Goal: Task Accomplishment & Management: Manage account settings

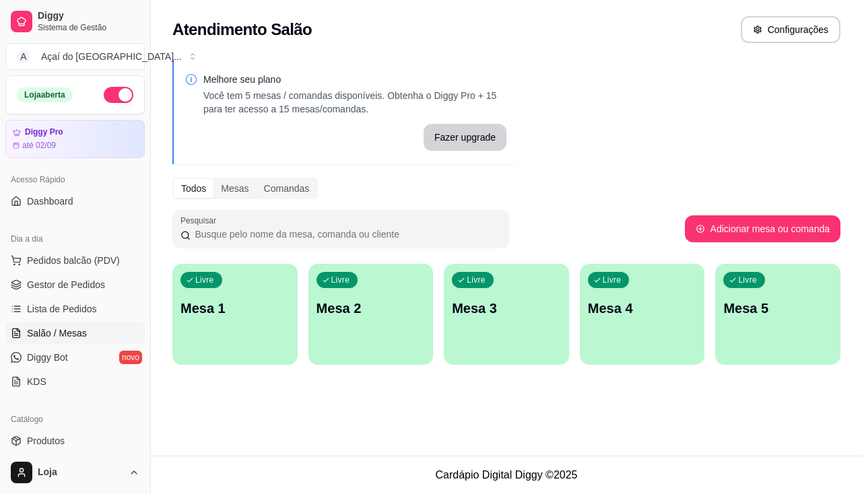
click at [95, 296] on ul "Pedidos balcão (PDV) Gestor de Pedidos Lista de Pedidos Salão / Mesas Diggy Bot…" at bounding box center [74, 321] width 139 height 143
click at [95, 288] on span "Gestor de Pedidos" at bounding box center [66, 284] width 78 height 13
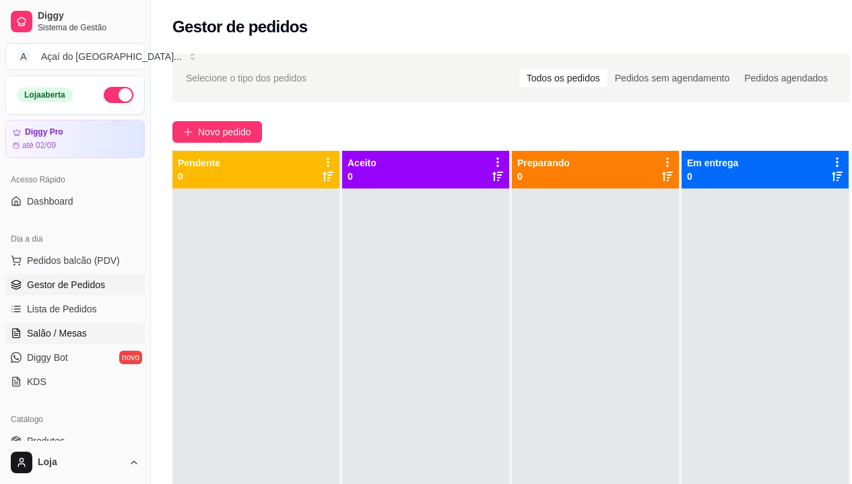
click at [77, 343] on link "Salão / Mesas" at bounding box center [74, 333] width 139 height 22
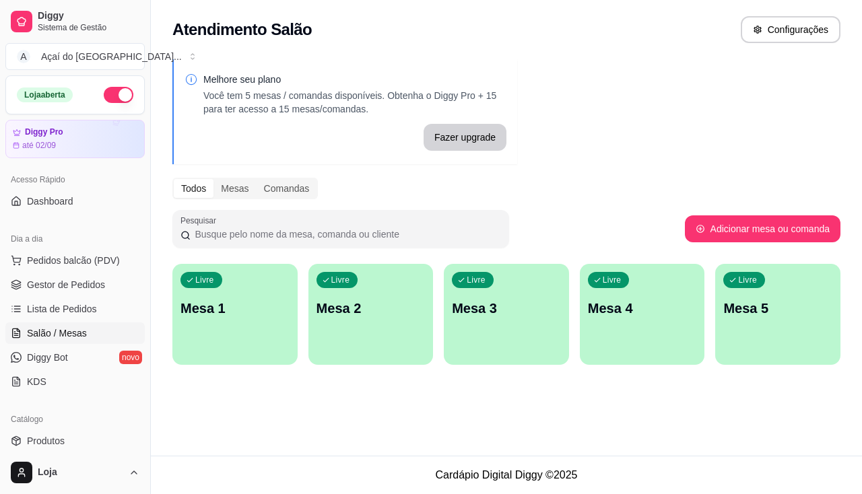
click at [234, 335] on div "Livre Mesa 1" at bounding box center [234, 306] width 125 height 85
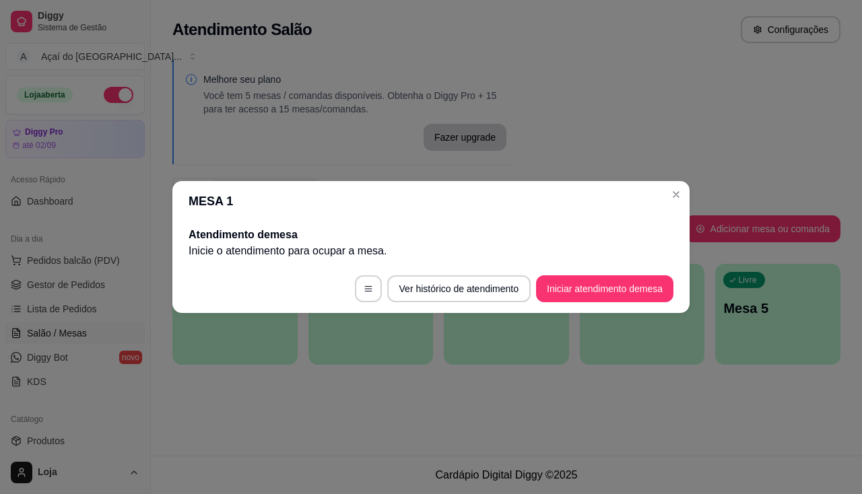
click at [621, 272] on footer "Ver histórico de atendimento Iniciar atendimento de mesa" at bounding box center [430, 289] width 517 height 48
click at [622, 283] on button "Iniciar atendimento de mesa" at bounding box center [604, 288] width 137 height 27
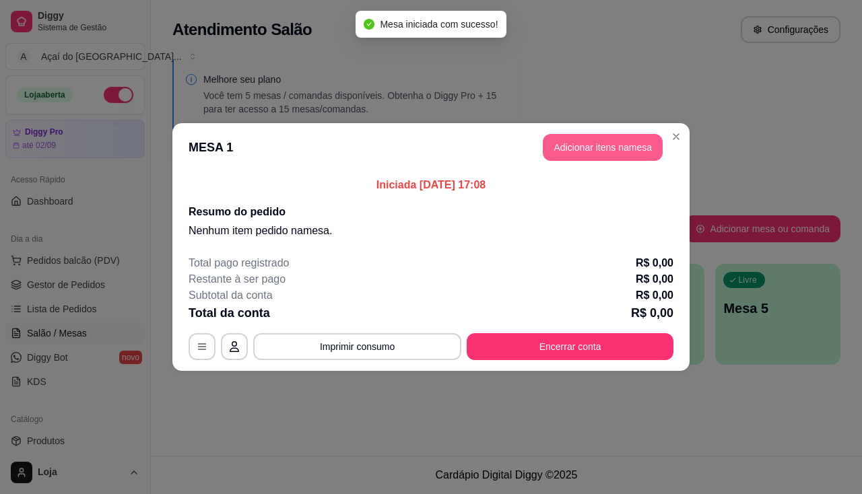
click at [592, 145] on button "Adicionar itens na mesa" at bounding box center [603, 147] width 120 height 27
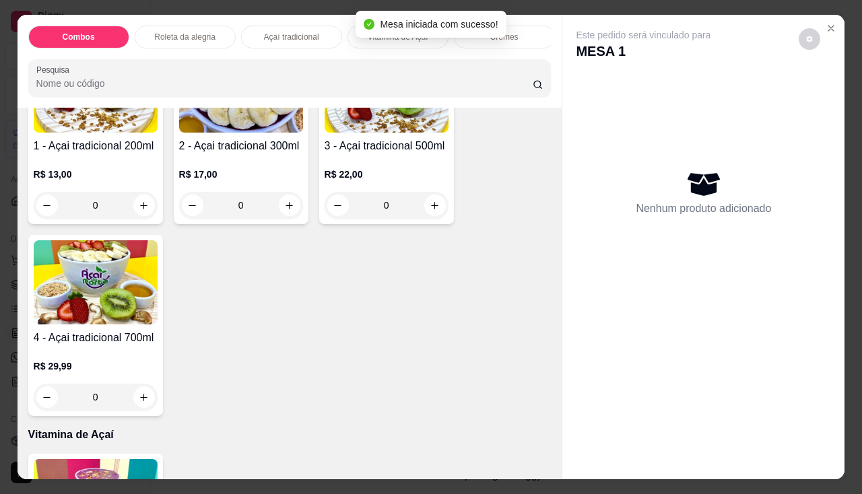
scroll to position [404, 0]
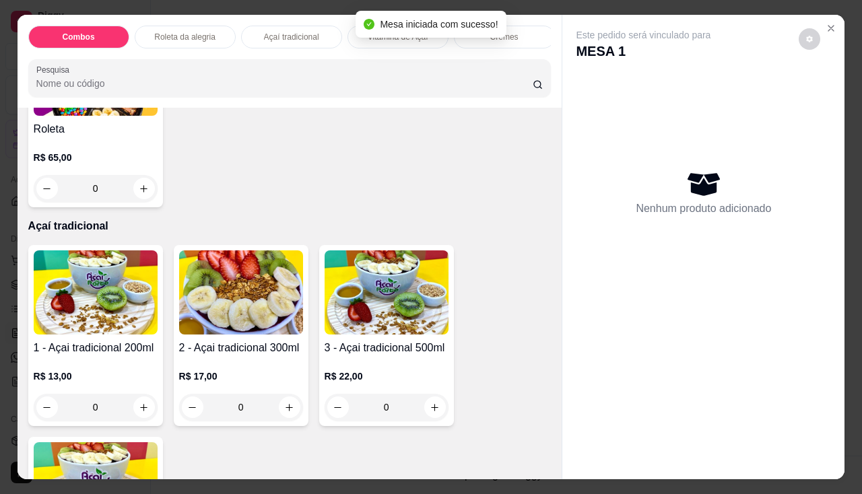
click at [116, 341] on div "1 - Açai tradicional 200ml R$ 13,00 0" at bounding box center [95, 335] width 135 height 181
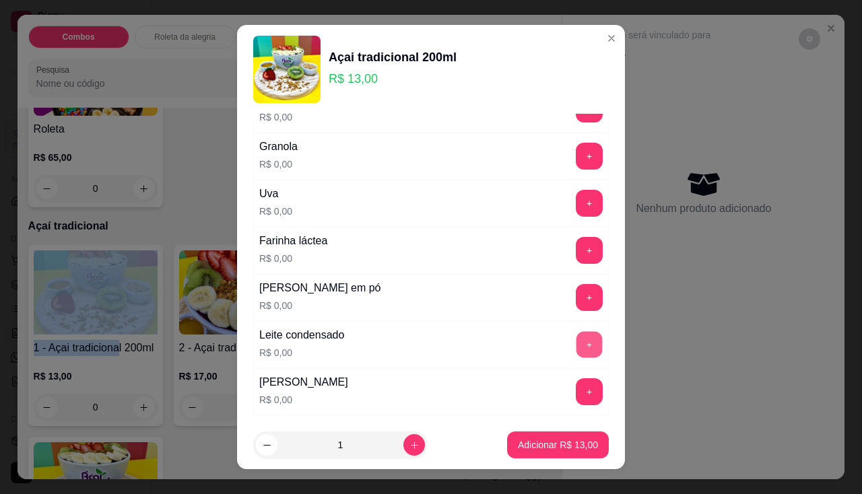
click at [576, 343] on button "+" at bounding box center [589, 344] width 26 height 26
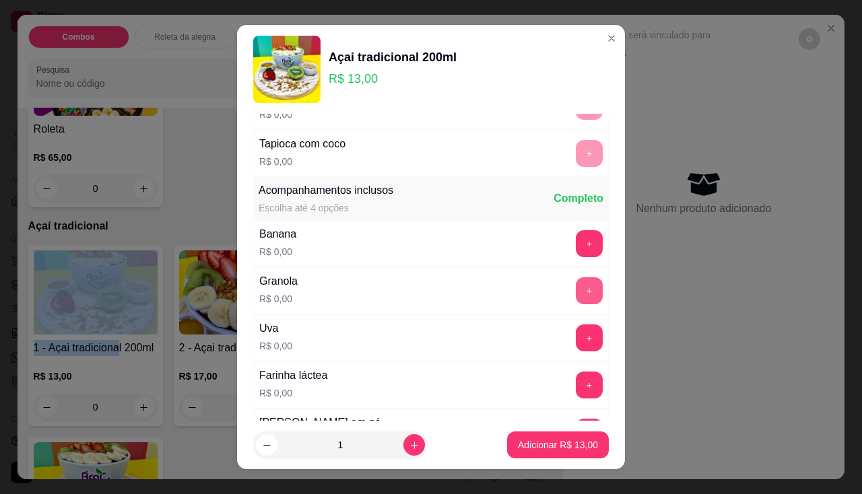
click at [576, 287] on button "+" at bounding box center [589, 290] width 27 height 27
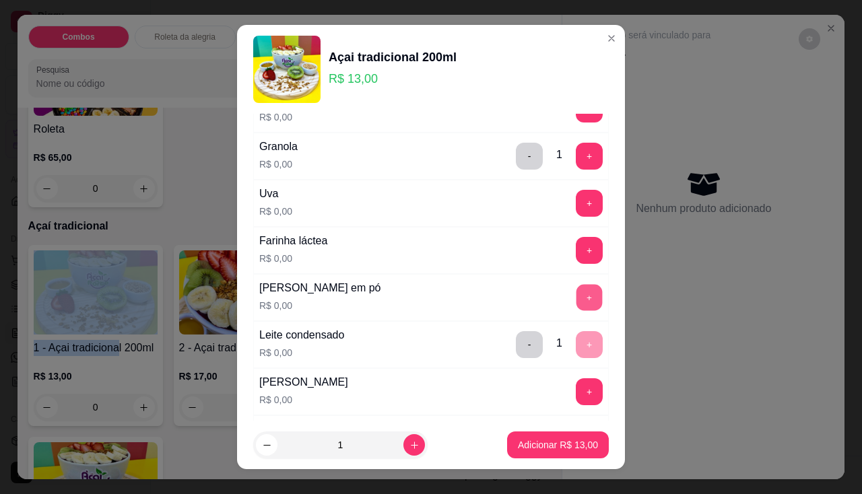
click at [576, 298] on button "+" at bounding box center [589, 297] width 26 height 26
click at [530, 448] on p "Adicionar R$ 13,00" at bounding box center [558, 444] width 80 height 13
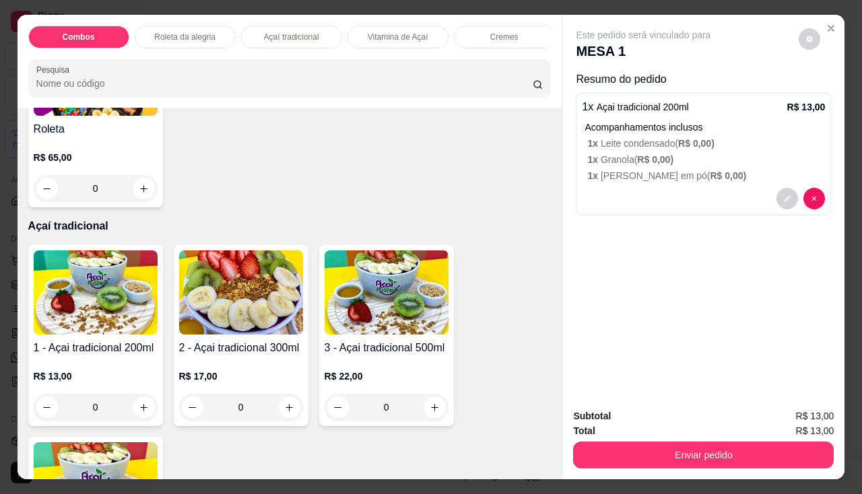
click at [83, 364] on div "R$ 13,00 0" at bounding box center [96, 388] width 124 height 65
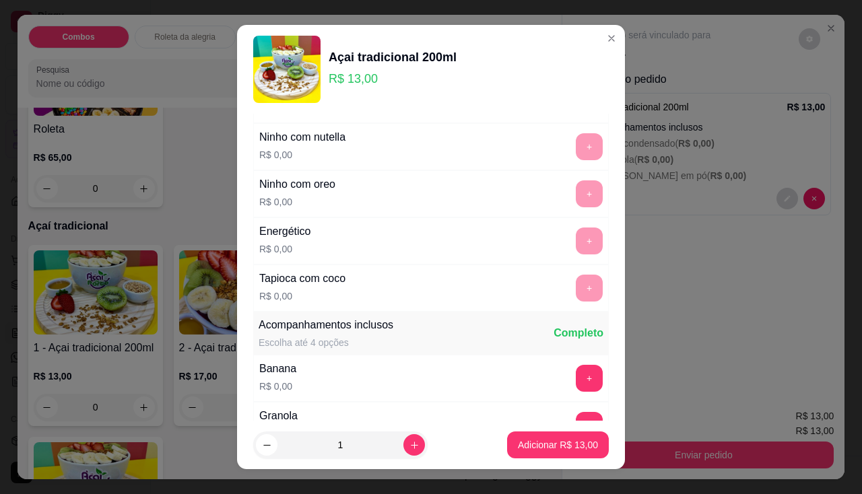
scroll to position [269, 0]
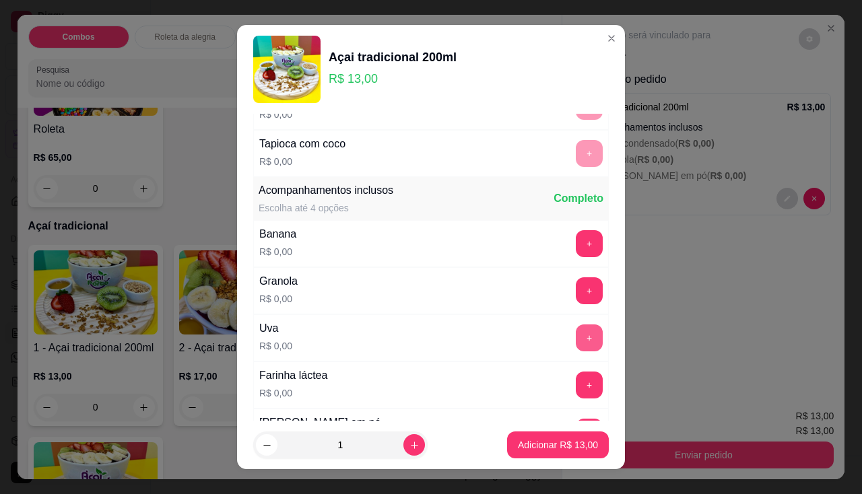
click at [576, 339] on button "+" at bounding box center [589, 337] width 27 height 27
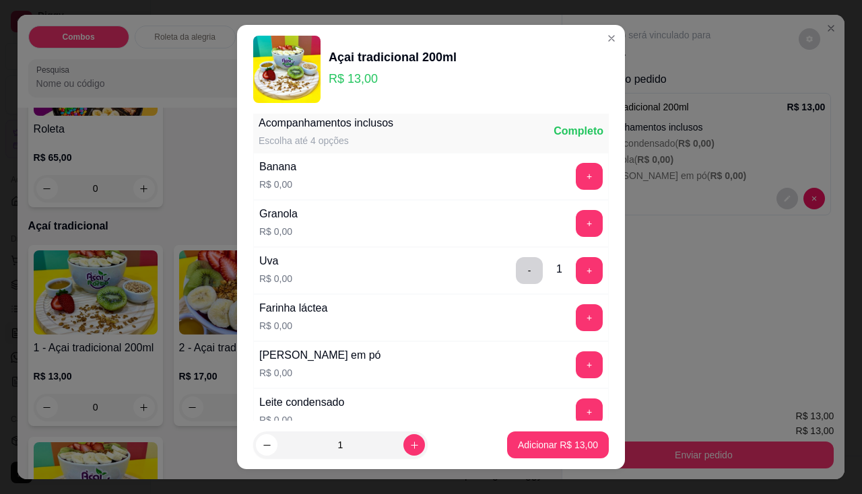
scroll to position [471, 0]
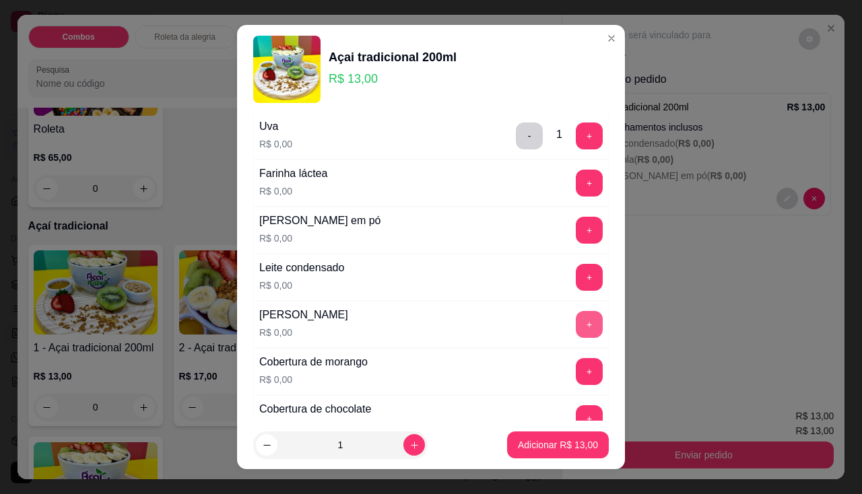
click at [576, 317] on button "+" at bounding box center [589, 324] width 27 height 27
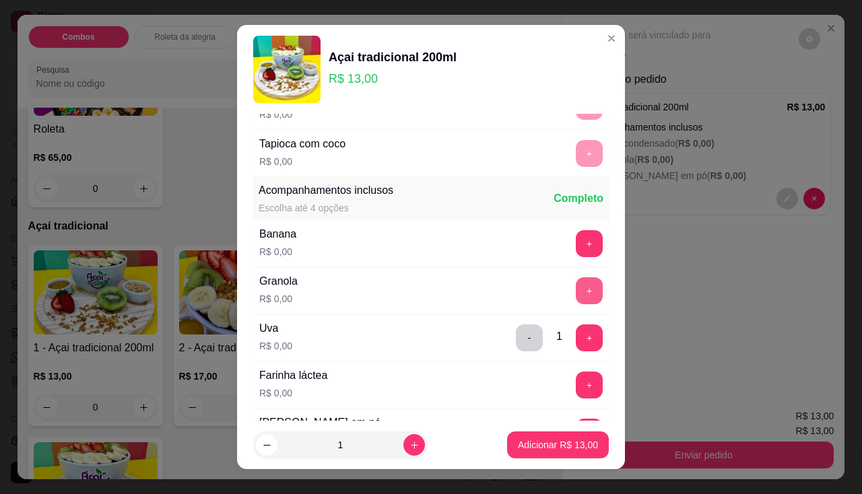
scroll to position [202, 0]
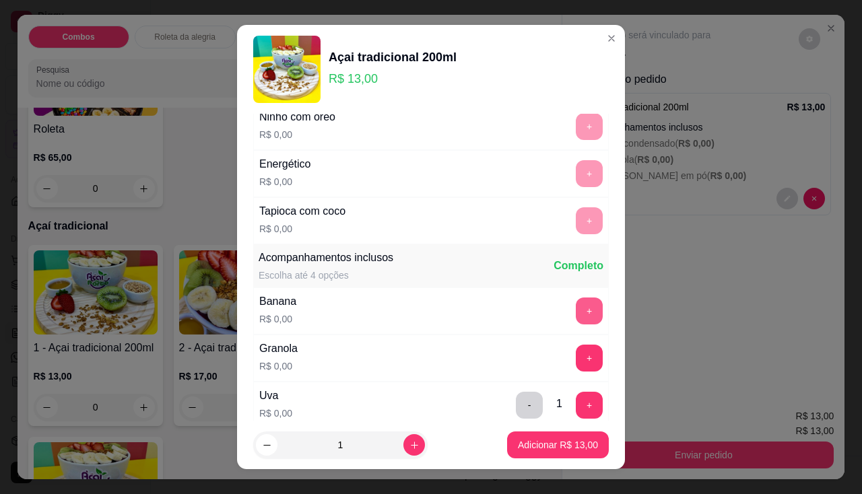
click at [576, 304] on button "+" at bounding box center [589, 311] width 27 height 27
click at [537, 438] on button "Adicionar R$ 13,00" at bounding box center [558, 445] width 102 height 27
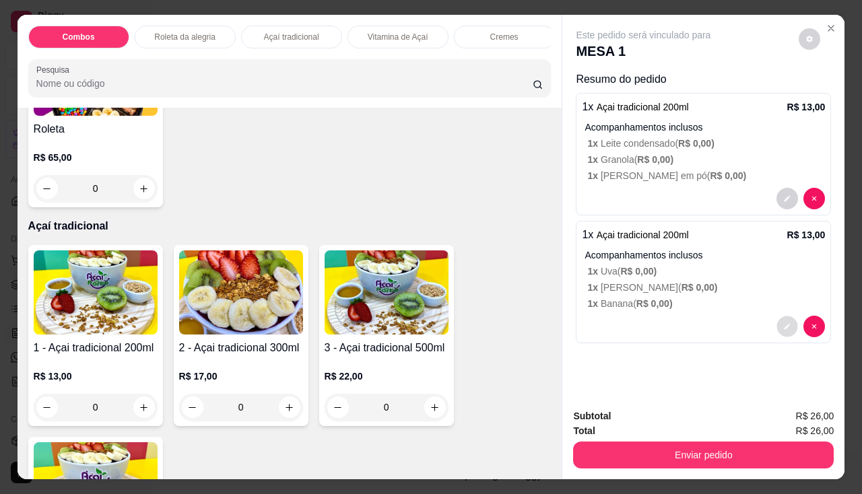
click at [789, 322] on button "decrease-product-quantity" at bounding box center [787, 326] width 21 height 21
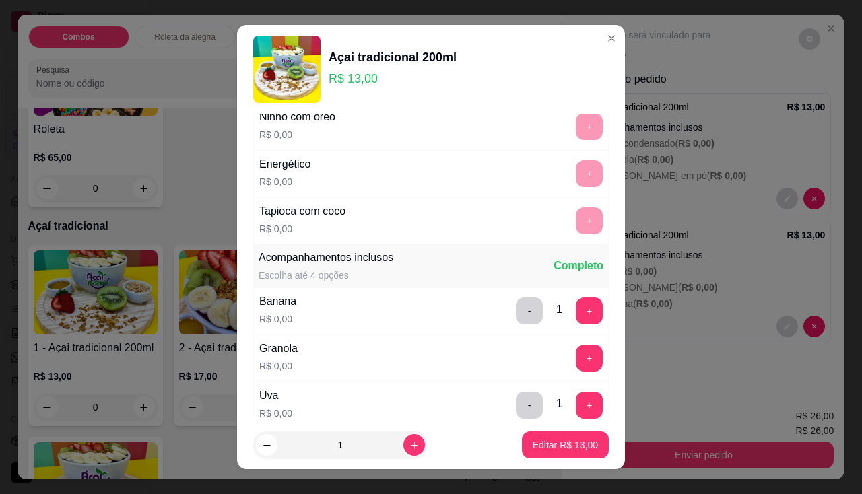
scroll to position [404, 0]
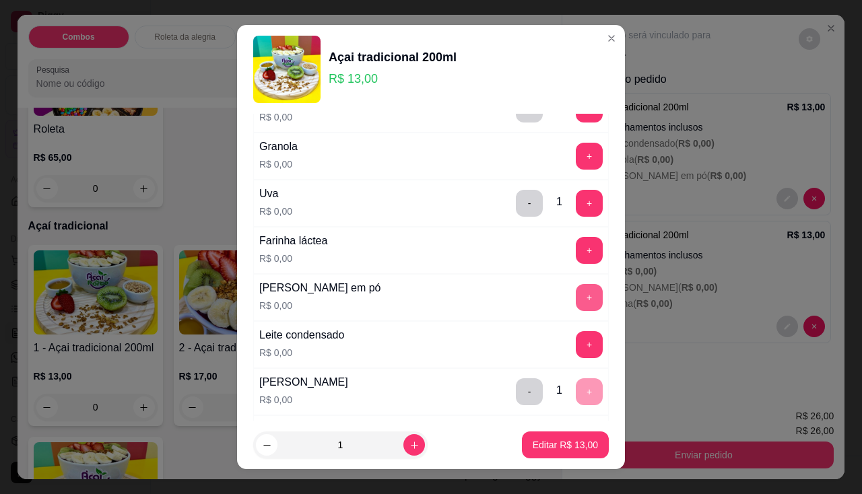
click at [576, 304] on button "+" at bounding box center [589, 297] width 27 height 27
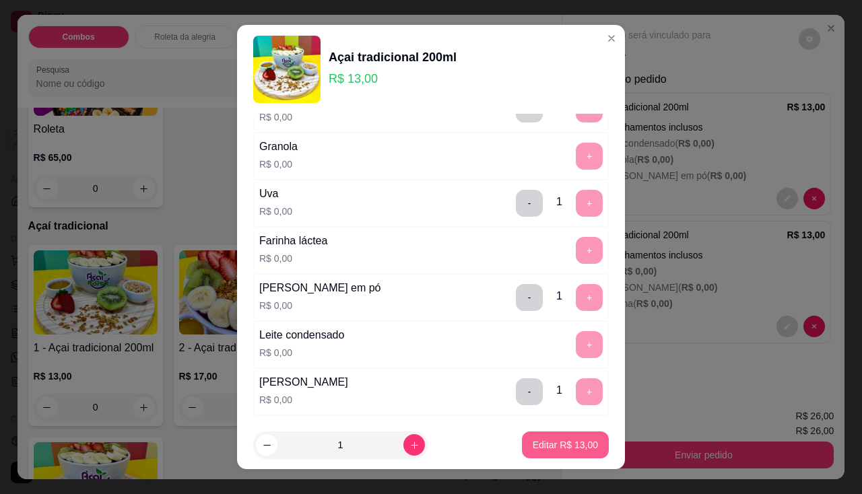
click at [533, 441] on p "Editar R$ 13,00" at bounding box center [564, 444] width 65 height 13
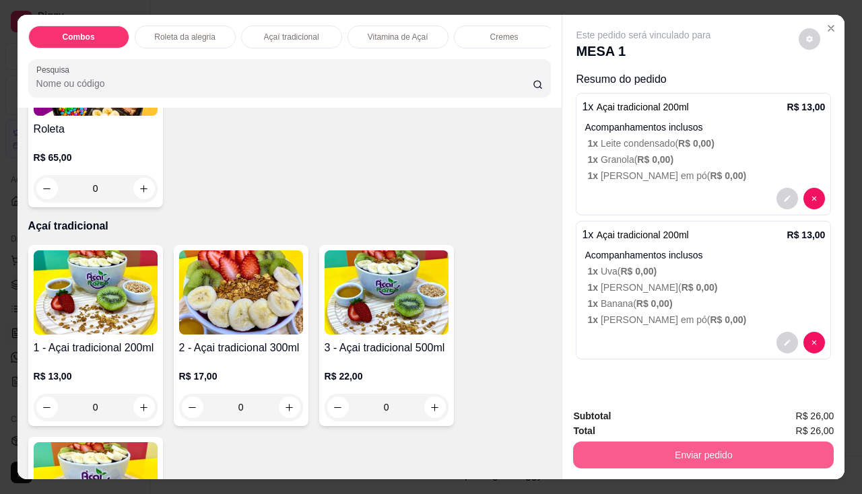
click at [638, 444] on button "Enviar pedido" at bounding box center [703, 455] width 261 height 27
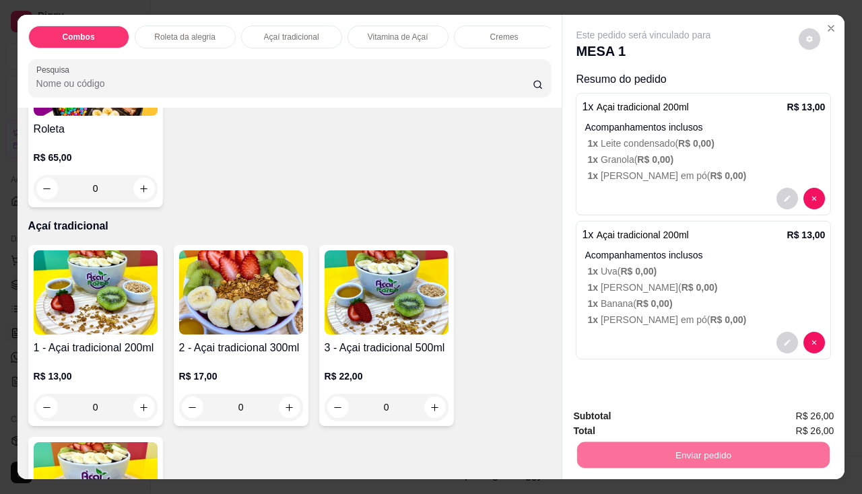
click at [642, 304] on span "R$ 0,00 )" at bounding box center [654, 303] width 36 height 11
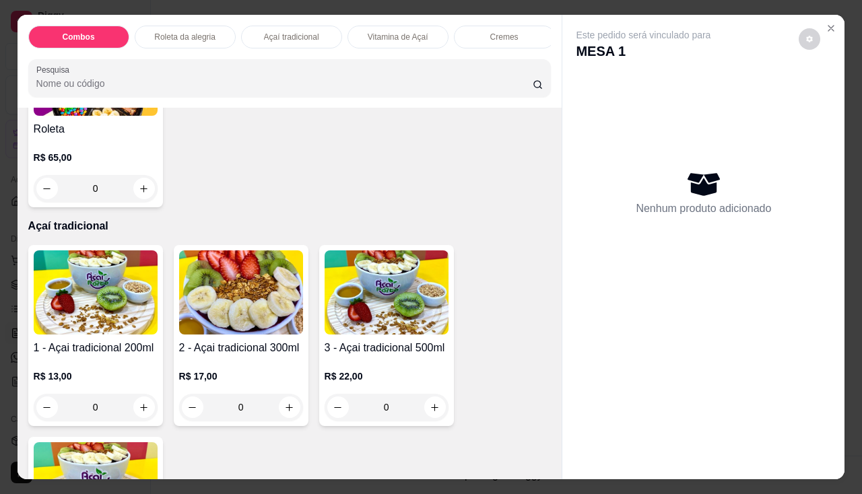
click at [253, 352] on h4 "2 - Açai tradicional 300ml" at bounding box center [241, 348] width 124 height 16
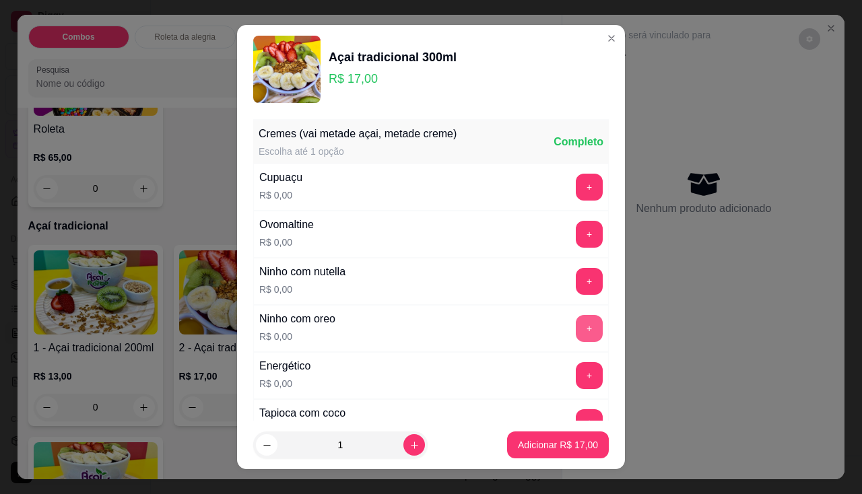
click at [576, 330] on button "+" at bounding box center [589, 328] width 27 height 27
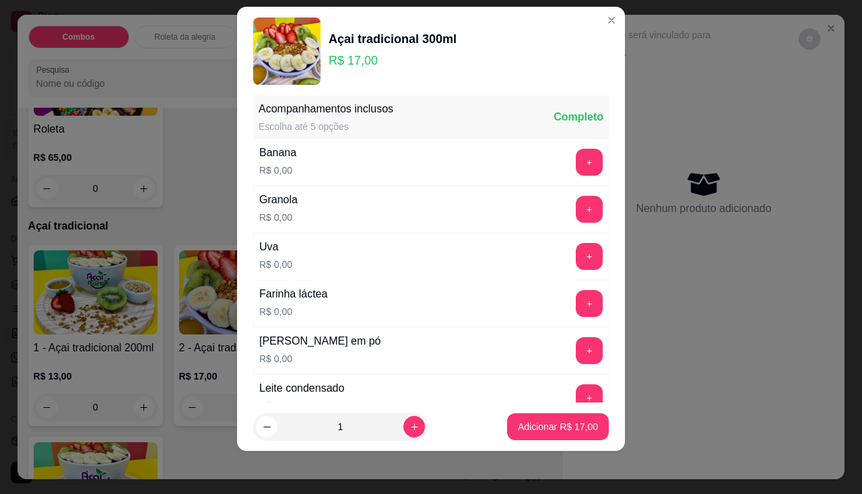
scroll to position [400, 0]
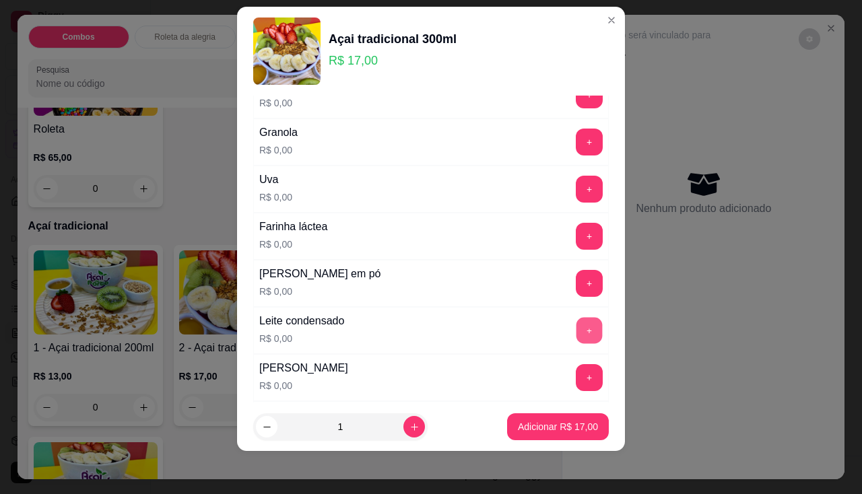
click at [576, 330] on button "+" at bounding box center [589, 330] width 26 height 26
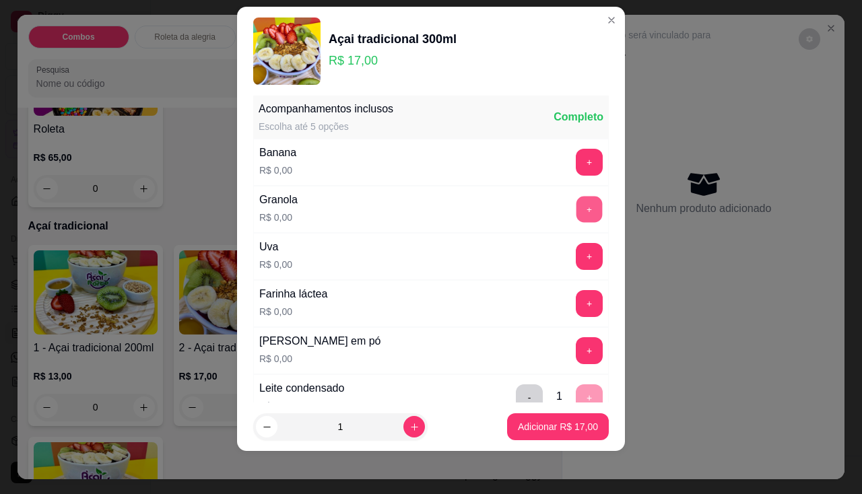
click at [576, 214] on button "+" at bounding box center [589, 209] width 26 height 26
click at [576, 361] on button "+" at bounding box center [589, 350] width 26 height 26
click at [576, 160] on button "+" at bounding box center [589, 162] width 27 height 27
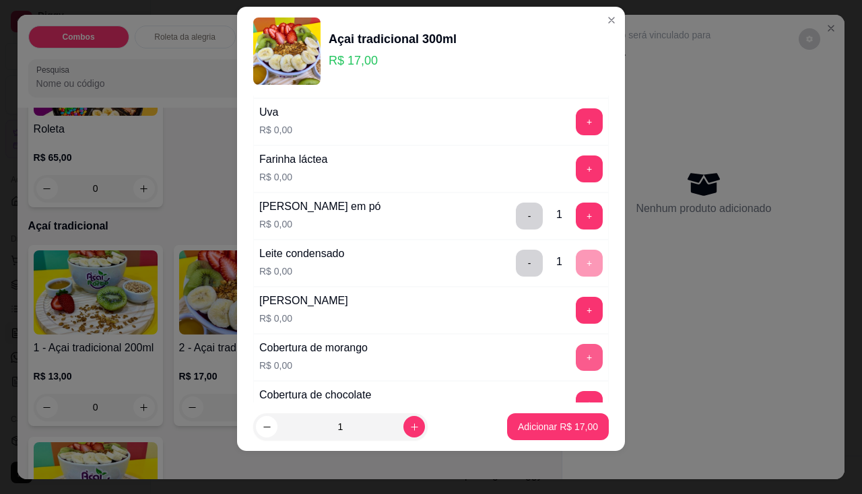
click at [576, 367] on button "+" at bounding box center [589, 357] width 27 height 27
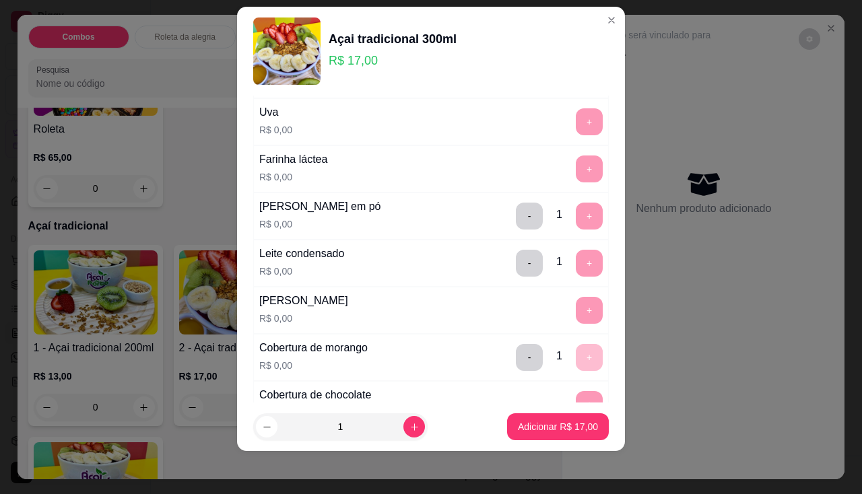
scroll to position [800, 0]
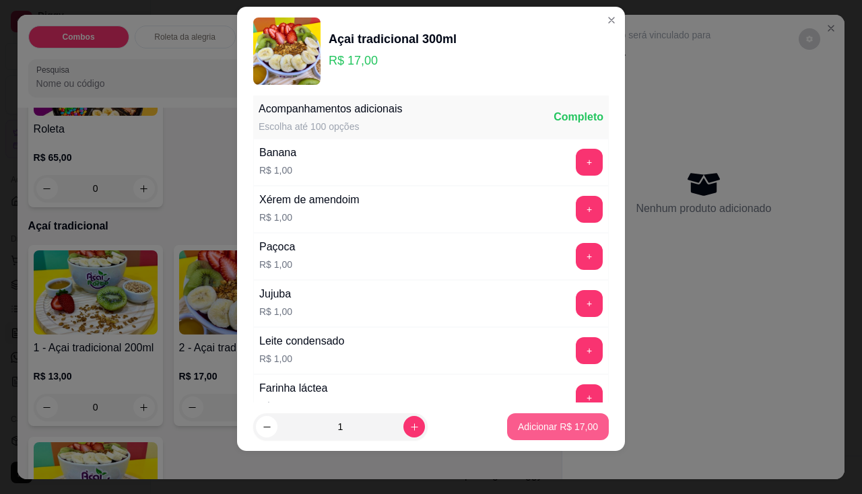
click at [549, 423] on p "Adicionar R$ 17,00" at bounding box center [558, 426] width 80 height 13
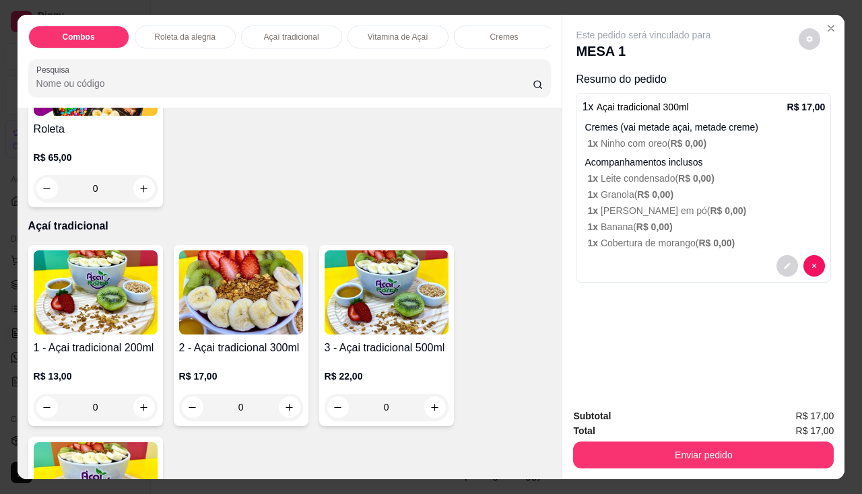
click at [269, 318] on img at bounding box center [241, 292] width 124 height 84
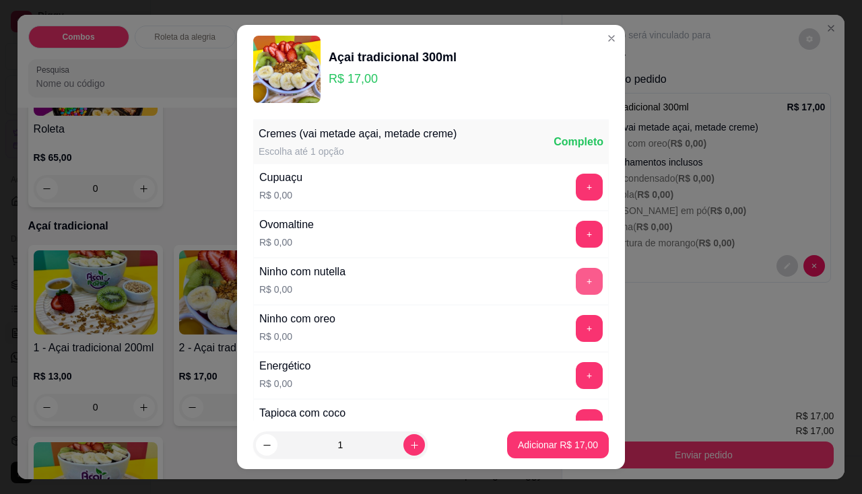
click at [576, 283] on button "+" at bounding box center [589, 281] width 27 height 27
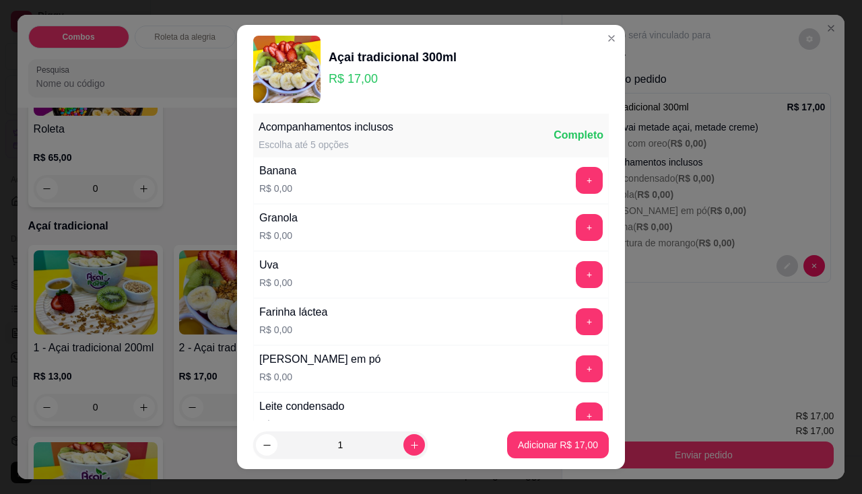
scroll to position [18, 0]
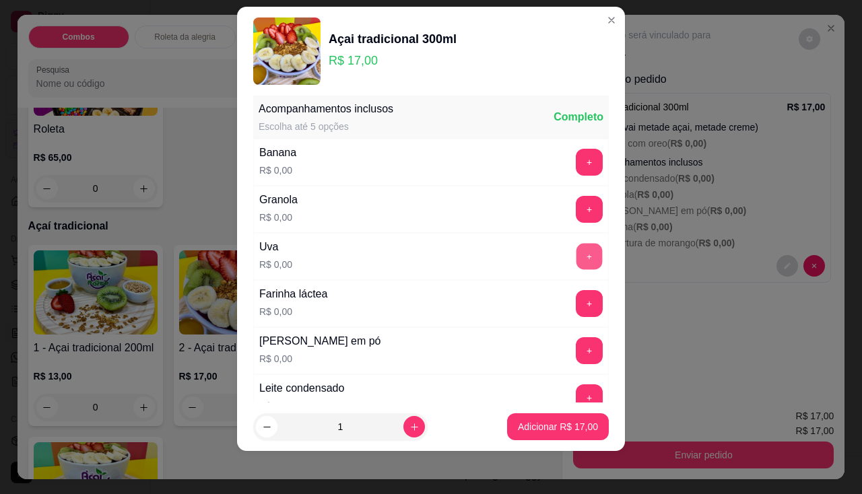
click at [576, 261] on button "+" at bounding box center [589, 256] width 26 height 26
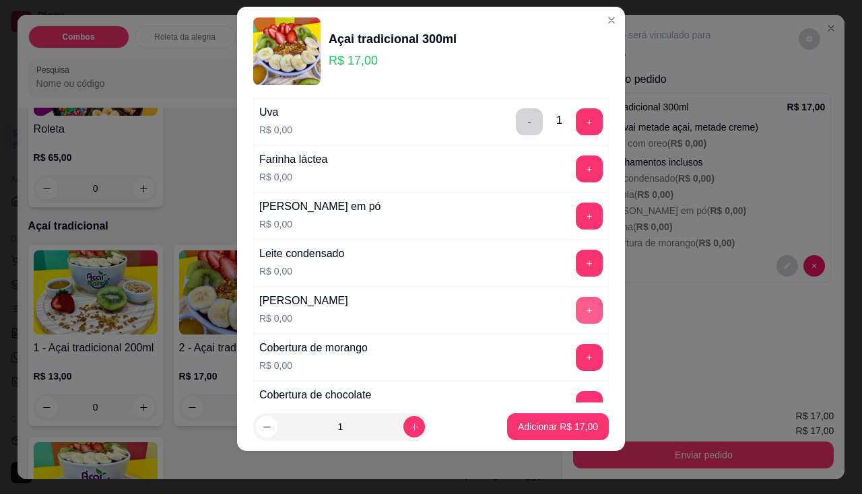
click at [576, 306] on button "+" at bounding box center [589, 310] width 27 height 27
click at [576, 220] on button "+" at bounding box center [589, 216] width 27 height 27
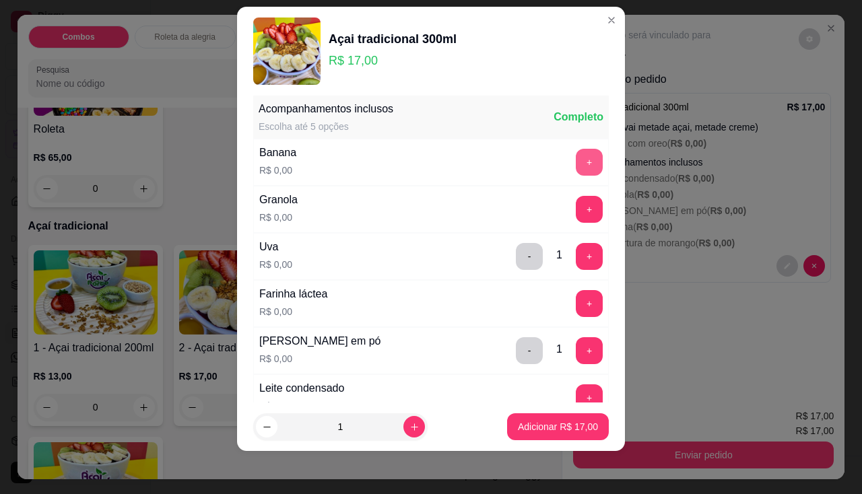
click at [576, 158] on button "+" at bounding box center [589, 162] width 27 height 27
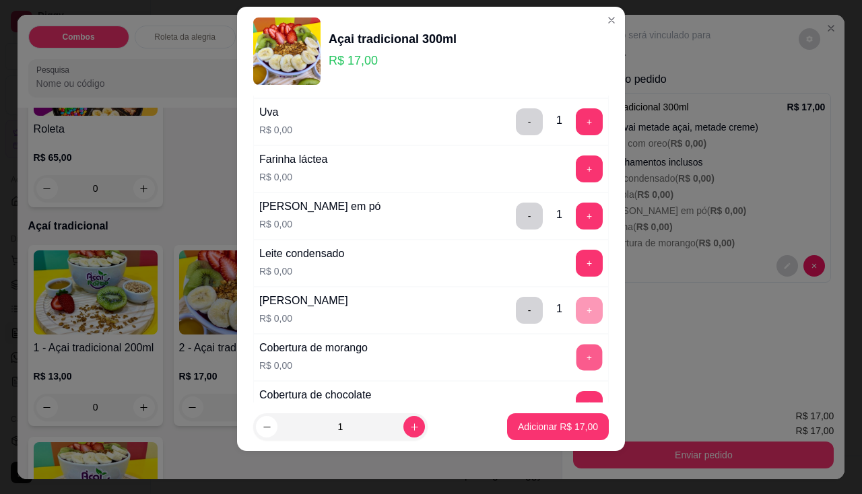
click at [576, 359] on button "+" at bounding box center [589, 357] width 26 height 26
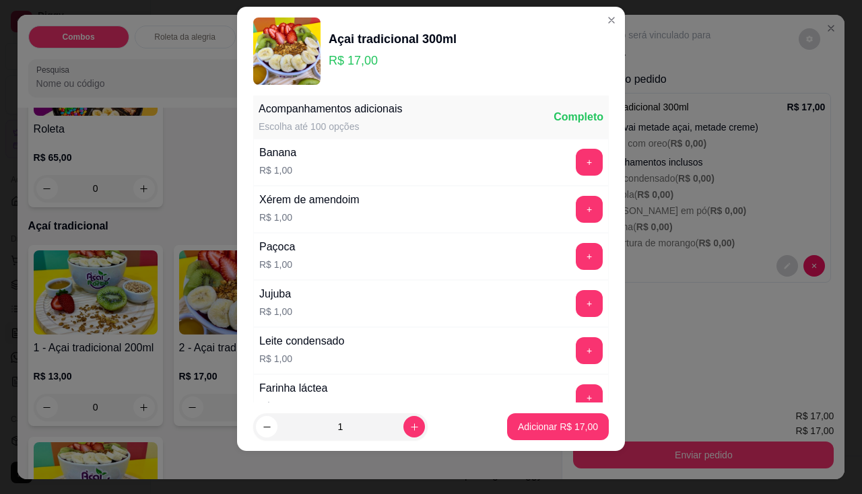
scroll to position [665, 0]
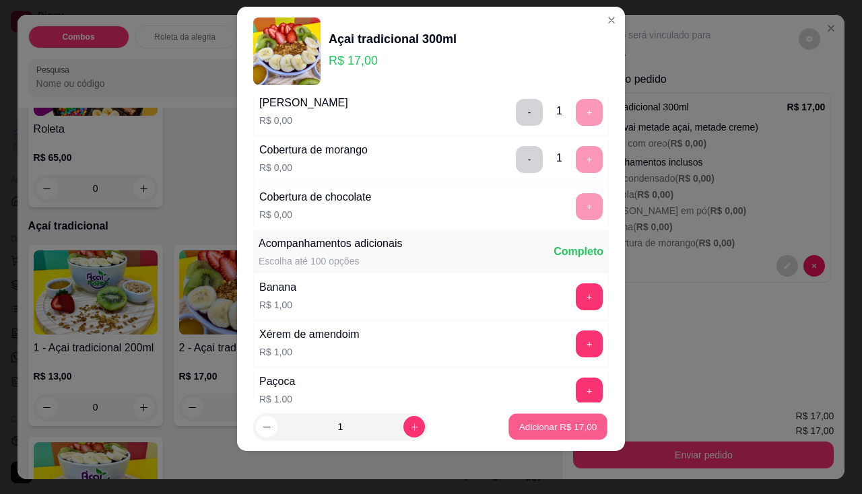
click at [555, 423] on p "Adicionar R$ 17,00" at bounding box center [558, 427] width 78 height 13
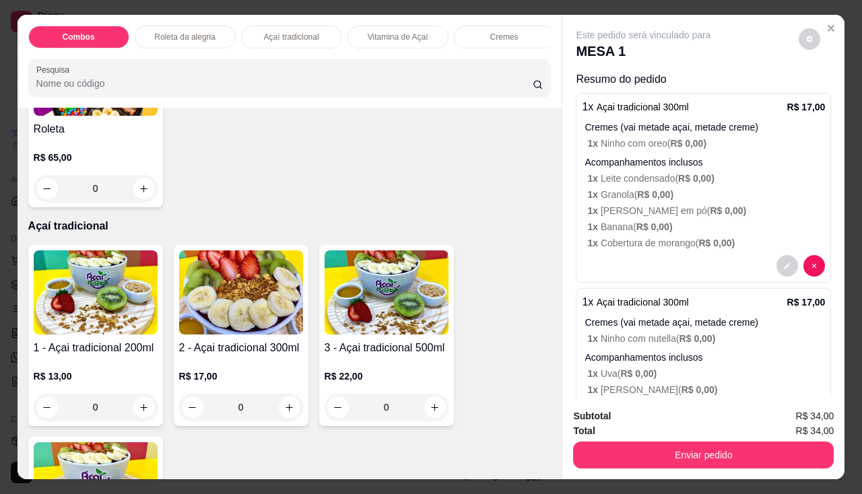
click at [606, 438] on div "Enviar pedido" at bounding box center [703, 453] width 261 height 30
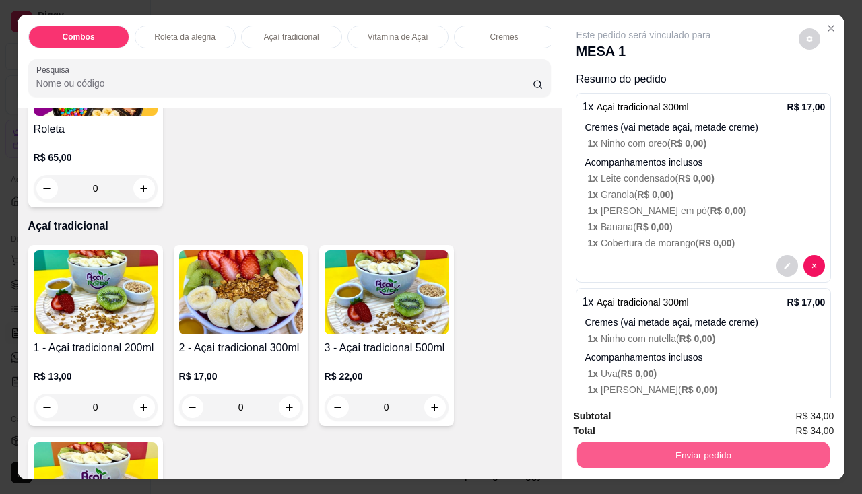
click at [611, 450] on button "Enviar pedido" at bounding box center [703, 455] width 252 height 26
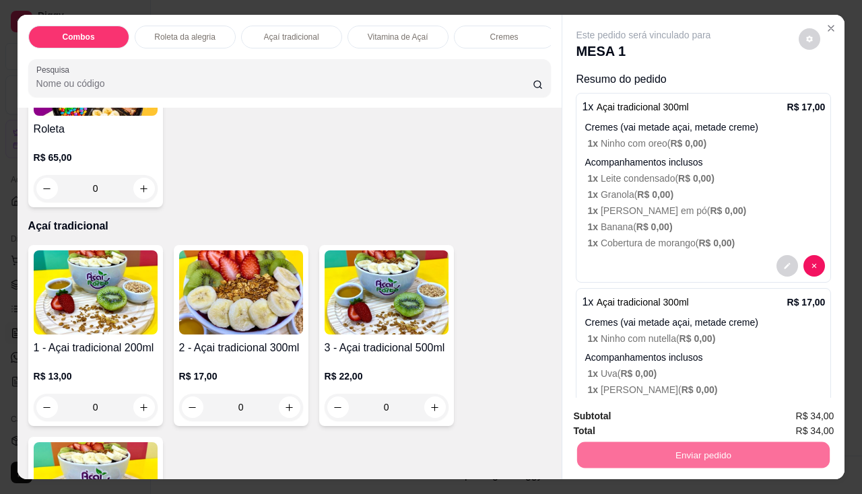
click at [613, 419] on button "Não registrar e enviar pedido" at bounding box center [659, 418] width 140 height 26
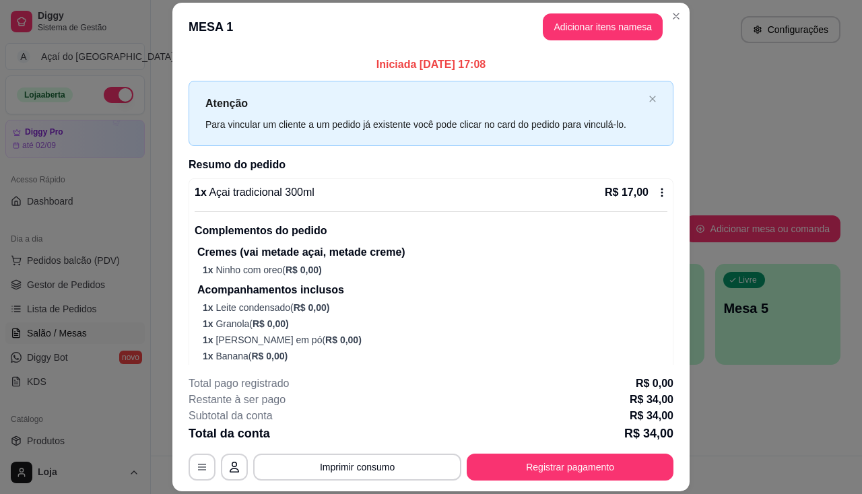
click at [404, 283] on p "Acompanhamentos inclusos" at bounding box center [432, 290] width 470 height 16
click at [386, 470] on button "Imprimir consumo" at bounding box center [357, 467] width 208 height 27
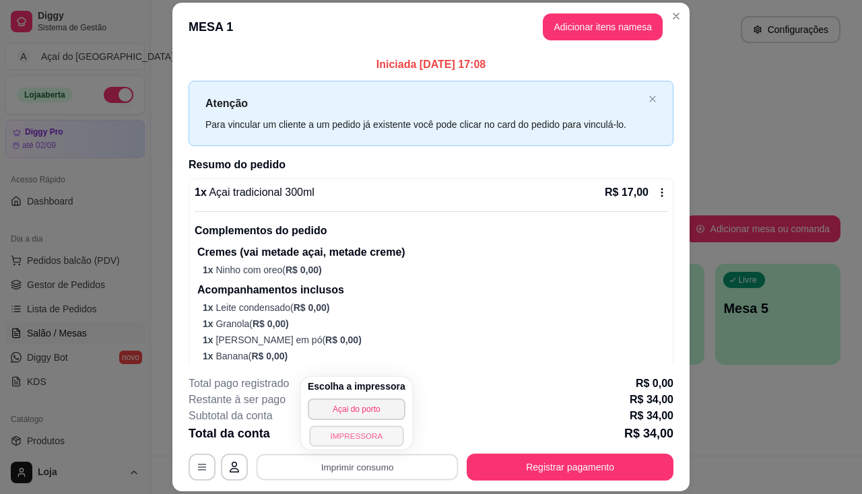
click at [370, 429] on button "IMPRESSORA" at bounding box center [356, 435] width 94 height 21
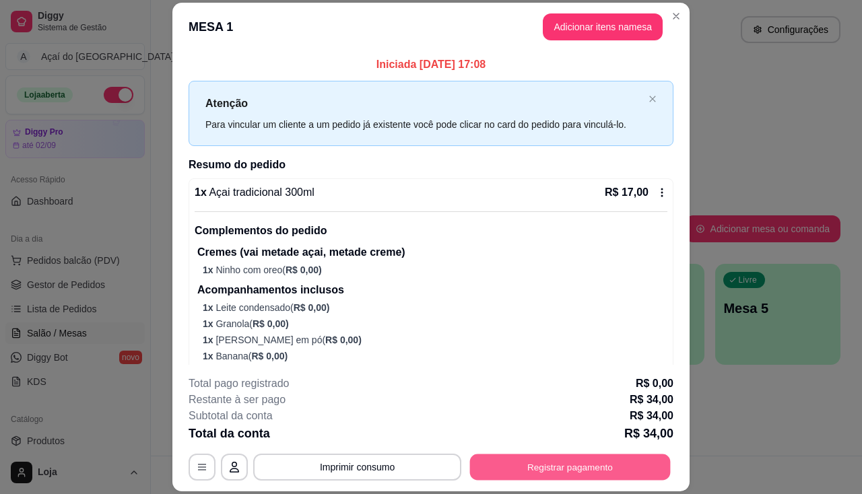
click at [578, 460] on button "Registrar pagamento" at bounding box center [570, 467] width 201 height 26
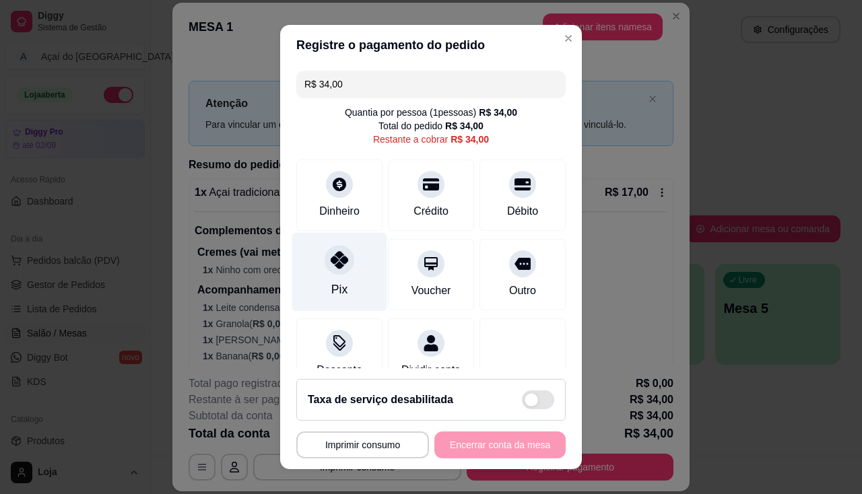
click at [332, 278] on div "Pix" at bounding box center [339, 271] width 95 height 79
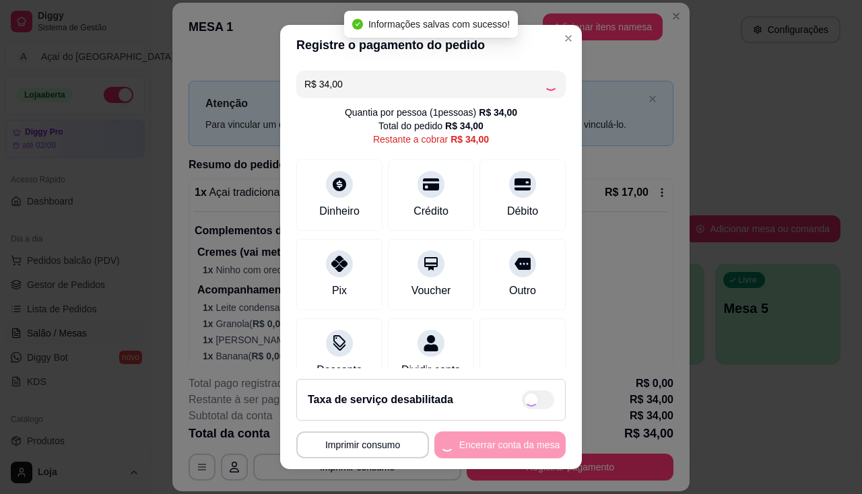
type input "R$ 0,00"
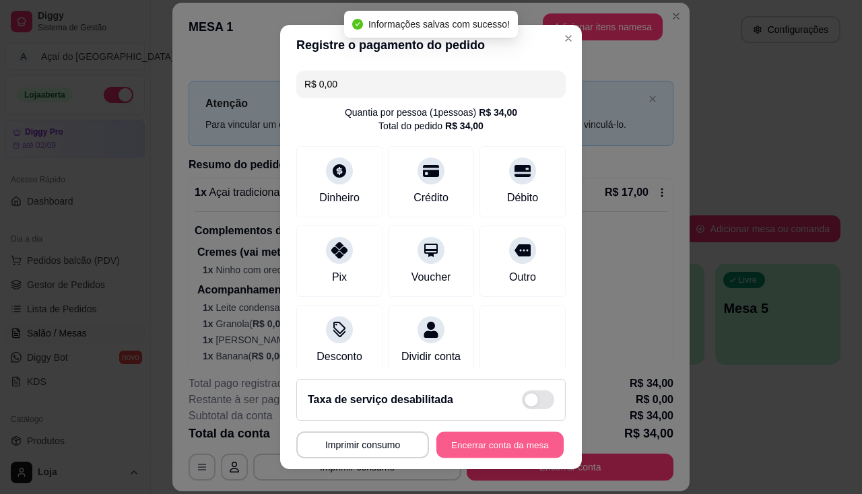
click at [489, 442] on button "Encerrar conta da mesa" at bounding box center [499, 445] width 127 height 26
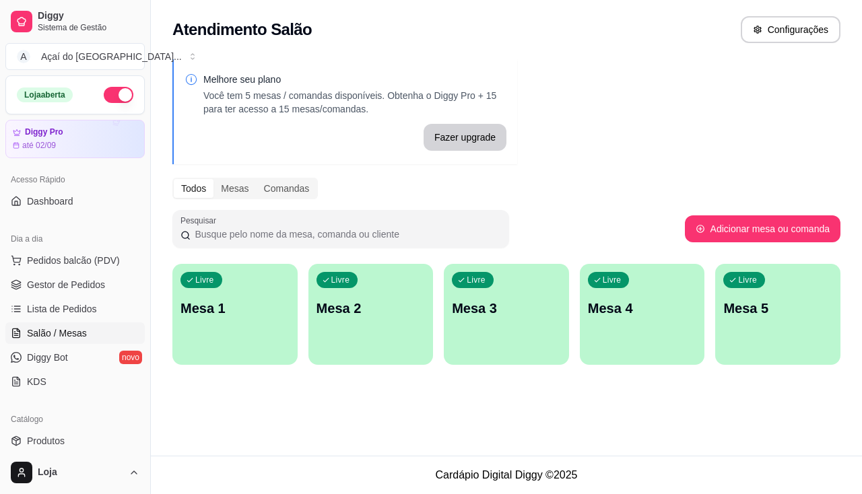
click at [221, 316] on p "Mesa 1" at bounding box center [234, 308] width 109 height 19
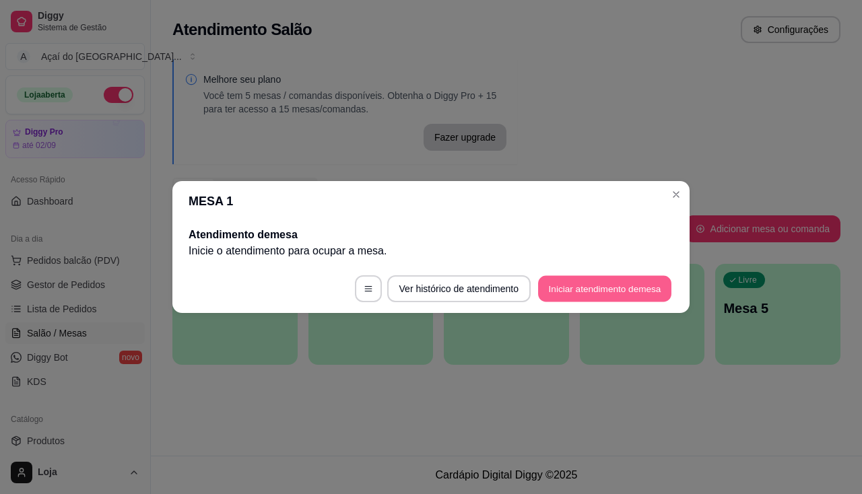
click at [599, 285] on button "Iniciar atendimento de mesa" at bounding box center [604, 289] width 133 height 26
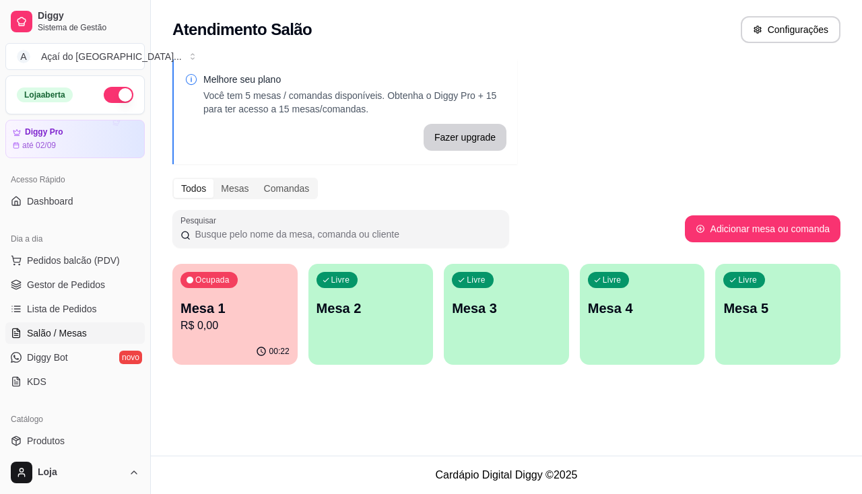
click at [254, 347] on div "00:22" at bounding box center [234, 352] width 125 height 26
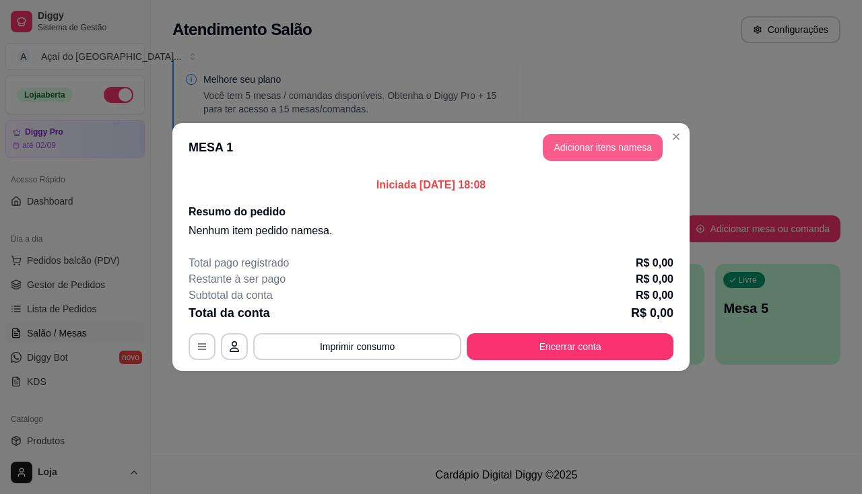
click at [600, 156] on button "Adicionar itens na mesa" at bounding box center [603, 147] width 120 height 27
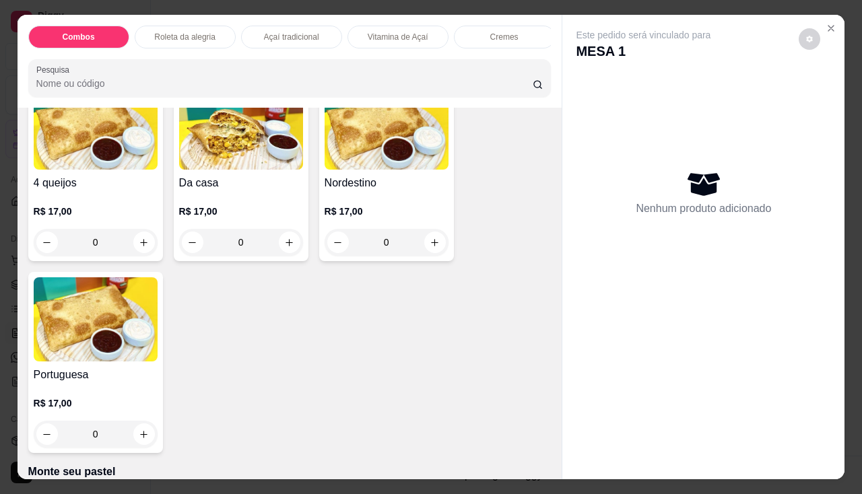
scroll to position [2087, 0]
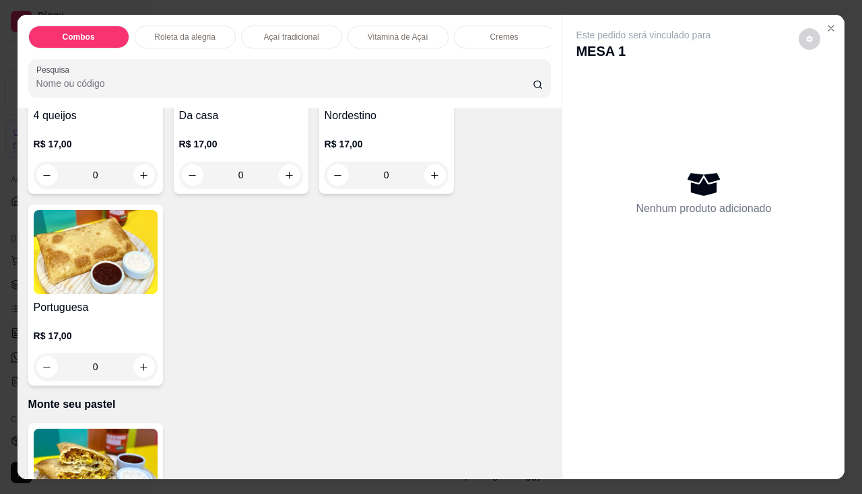
click at [145, 372] on div "0" at bounding box center [96, 366] width 124 height 27
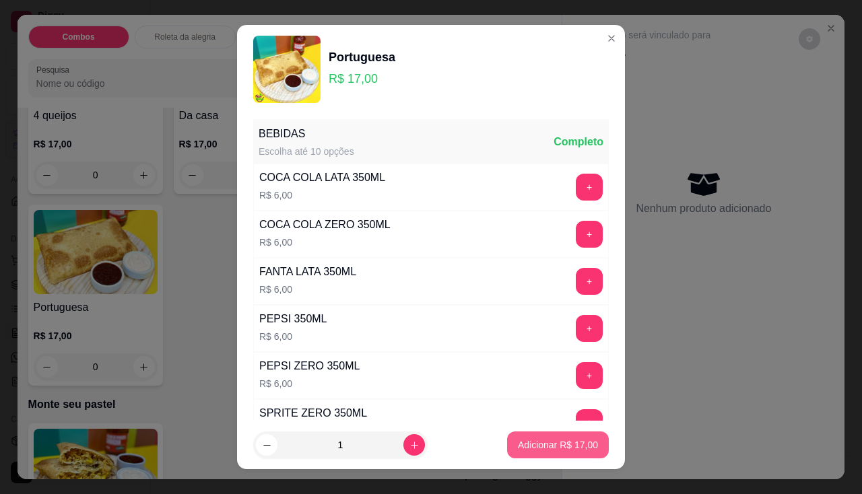
click at [576, 447] on p "Adicionar R$ 17,00" at bounding box center [558, 444] width 80 height 13
type input "1"
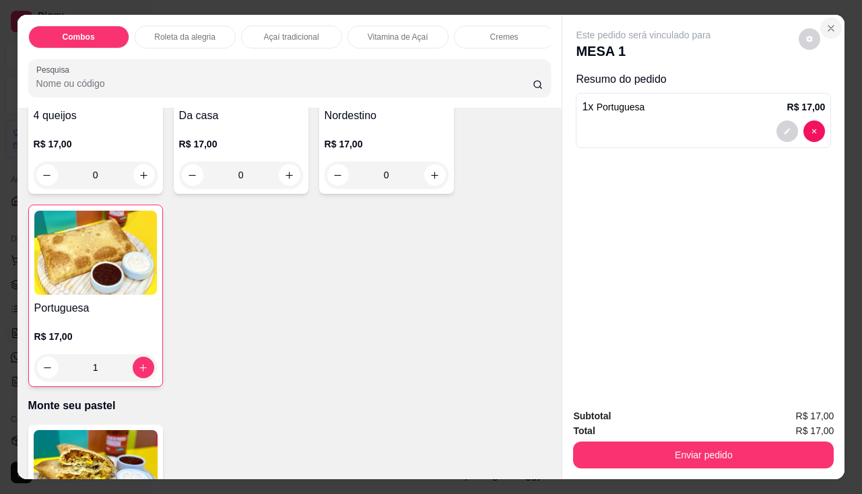
click at [831, 23] on icon "Close" at bounding box center [830, 28] width 11 height 11
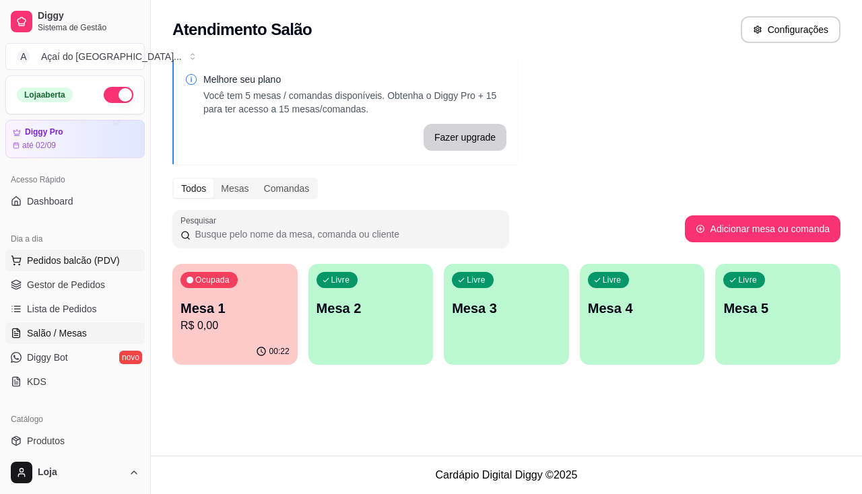
click at [69, 264] on span "Pedidos balcão (PDV)" at bounding box center [73, 260] width 93 height 13
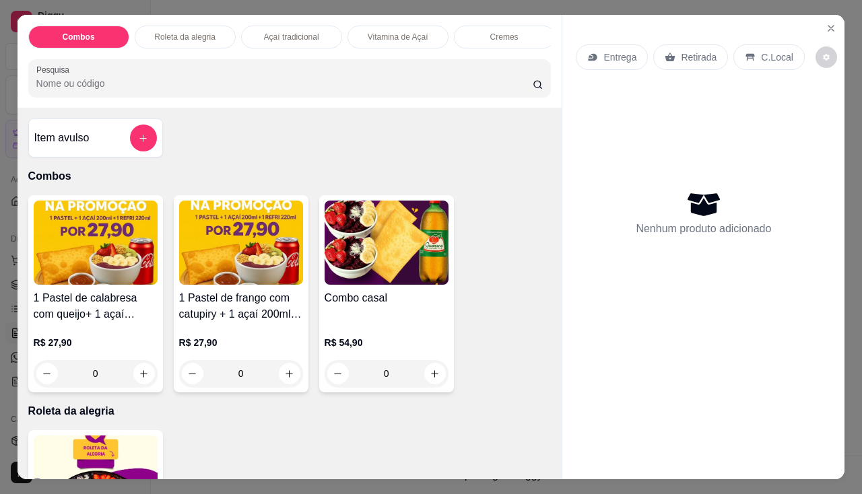
click at [631, 53] on div "Entrega" at bounding box center [612, 57] width 72 height 26
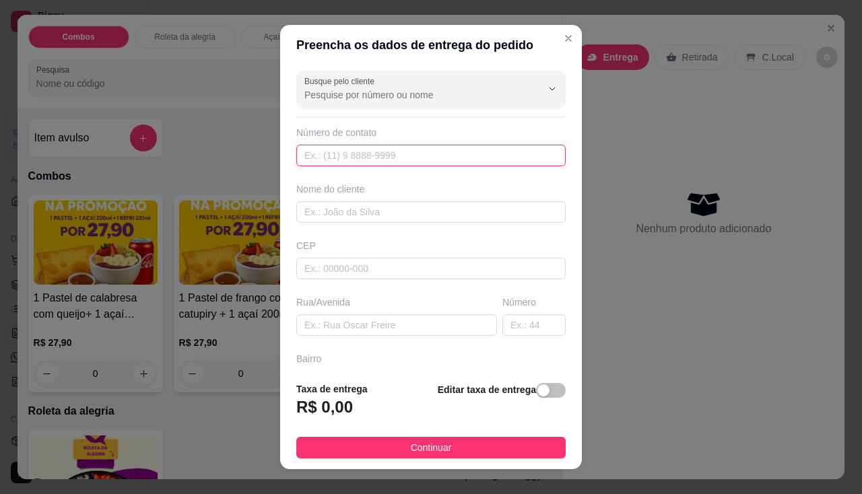
click at [357, 162] on input "text" at bounding box center [430, 156] width 269 height 22
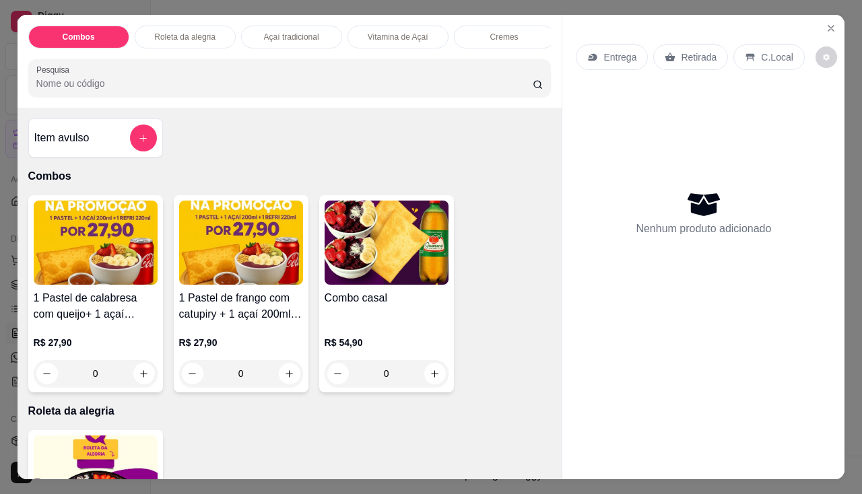
click at [118, 346] on p "R$ 27,90" at bounding box center [96, 342] width 124 height 13
click at [828, 26] on icon "Close" at bounding box center [830, 28] width 5 height 5
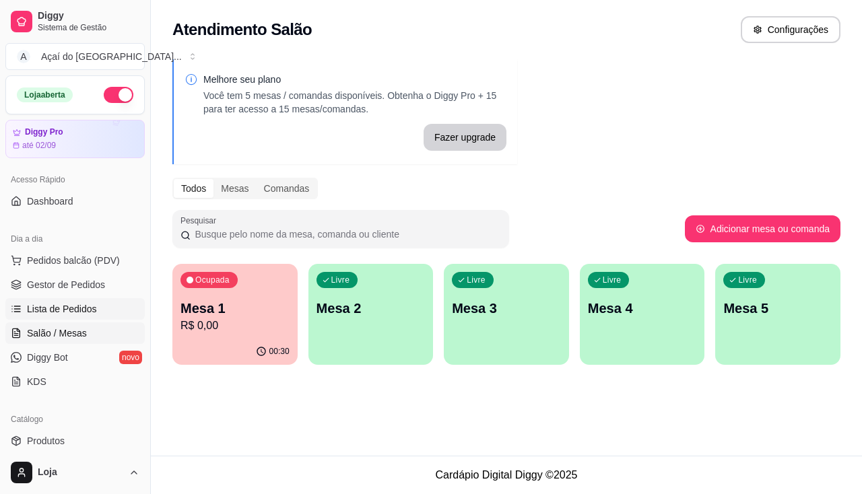
click at [75, 306] on span "Lista de Pedidos" at bounding box center [62, 308] width 70 height 13
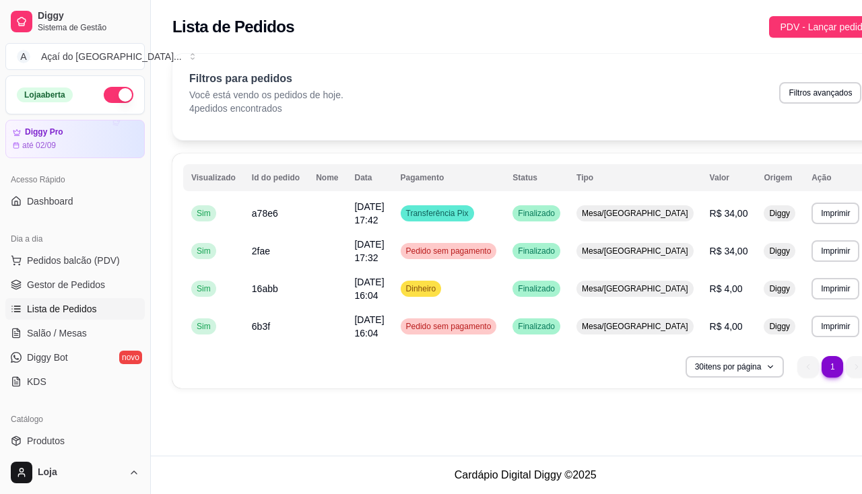
click at [52, 344] on ul "Pedidos balcão (PDV) Gestor de Pedidos Lista de Pedidos Salão / Mesas Diggy Bot…" at bounding box center [74, 321] width 139 height 143
click at [53, 344] on ul "Pedidos balcão (PDV) Gestor de Pedidos Lista de Pedidos Salão / Mesas Diggy Bot…" at bounding box center [74, 321] width 139 height 143
click at [55, 337] on span "Salão / Mesas" at bounding box center [57, 332] width 60 height 13
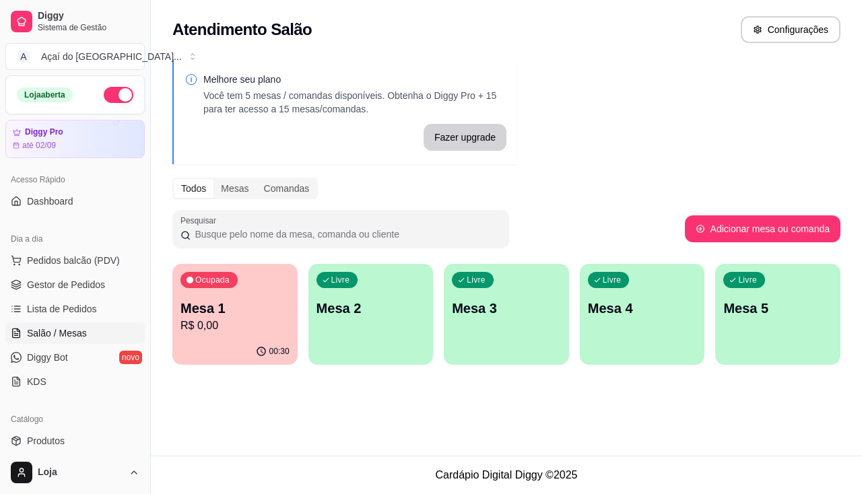
click at [384, 409] on div "Atendimento Salão Configurações Melhore seu plano Você tem 5 mesas / comandas d…" at bounding box center [506, 228] width 711 height 456
click at [391, 327] on div "Livre Mesa 2" at bounding box center [370, 306] width 125 height 85
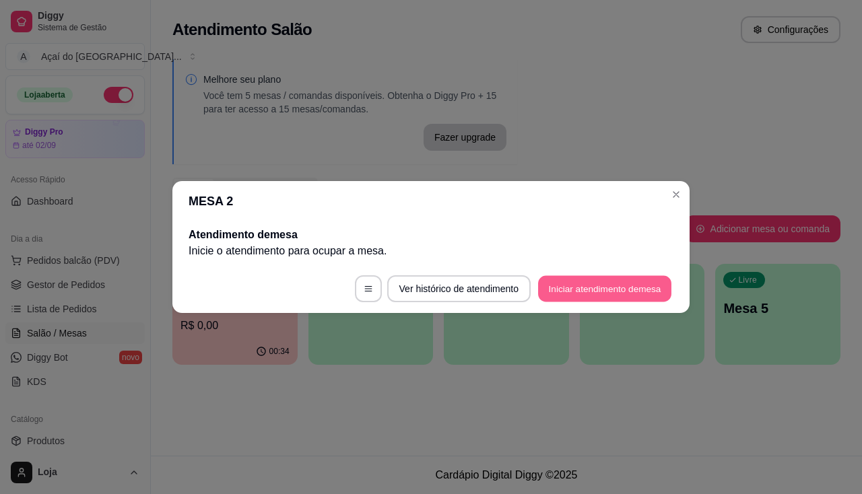
click at [559, 279] on button "Iniciar atendimento de mesa" at bounding box center [604, 289] width 133 height 26
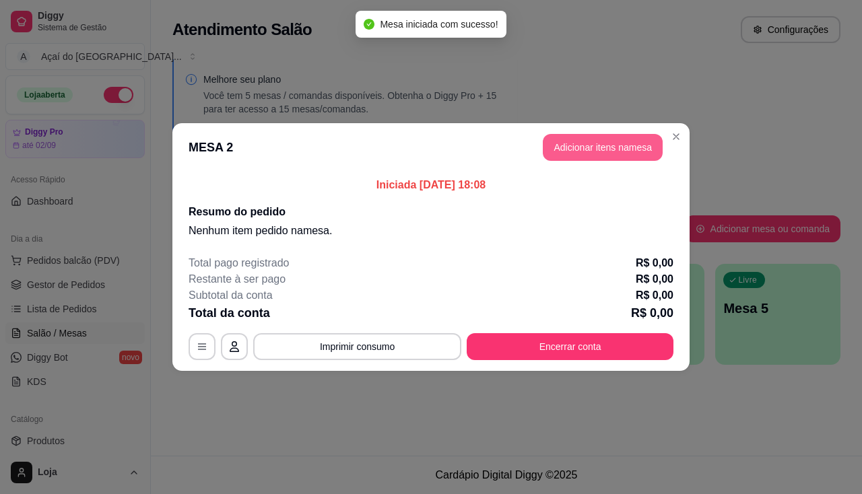
click at [625, 156] on button "Adicionar itens na mesa" at bounding box center [603, 147] width 120 height 27
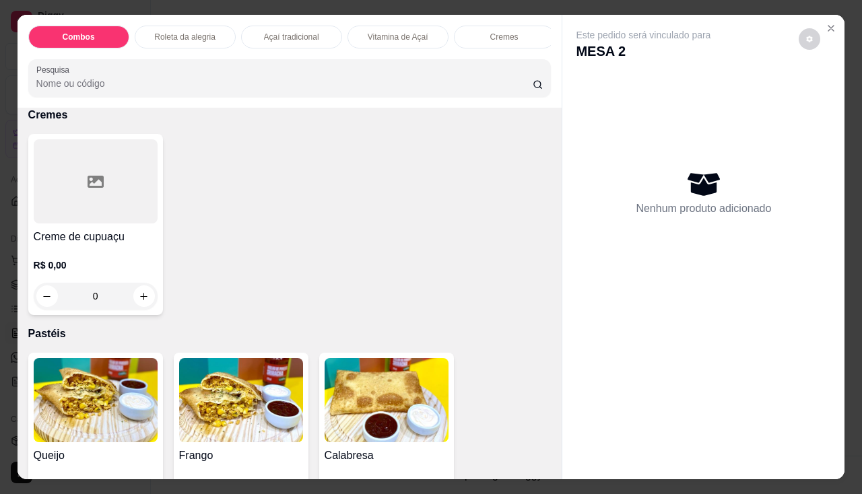
scroll to position [1346, 0]
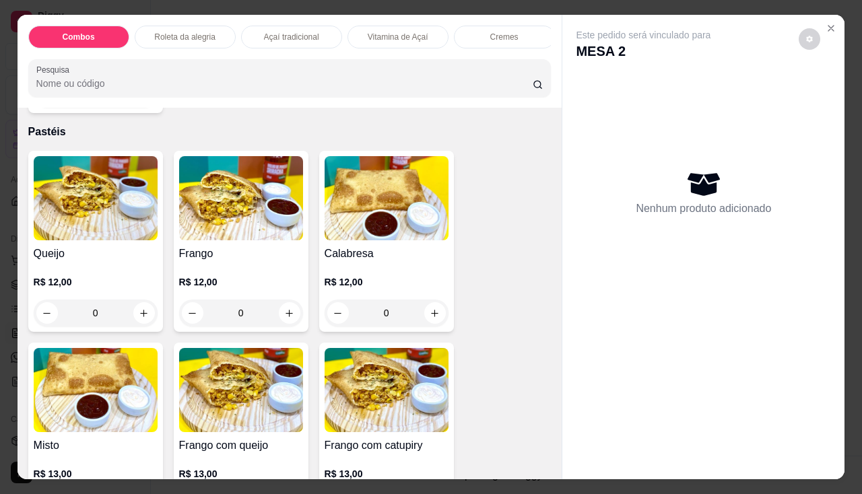
click at [294, 320] on div "0" at bounding box center [241, 313] width 124 height 27
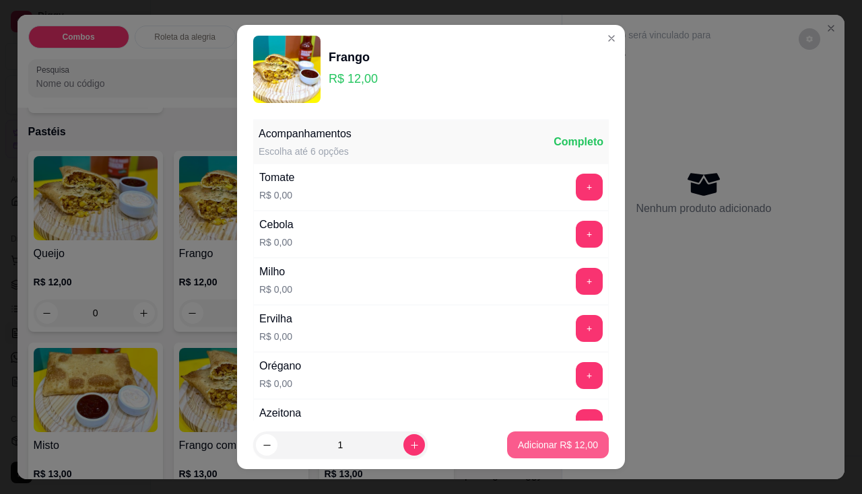
click at [532, 440] on p "Adicionar R$ 12,00" at bounding box center [558, 444] width 80 height 13
type input "1"
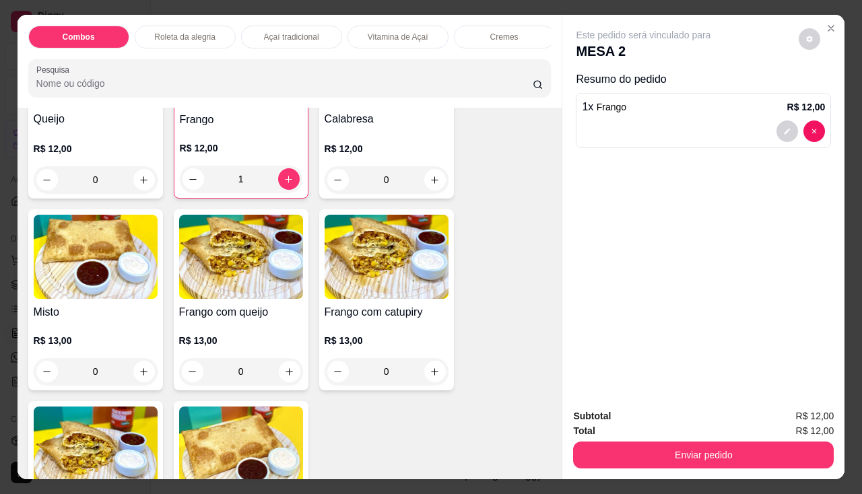
scroll to position [1548, 0]
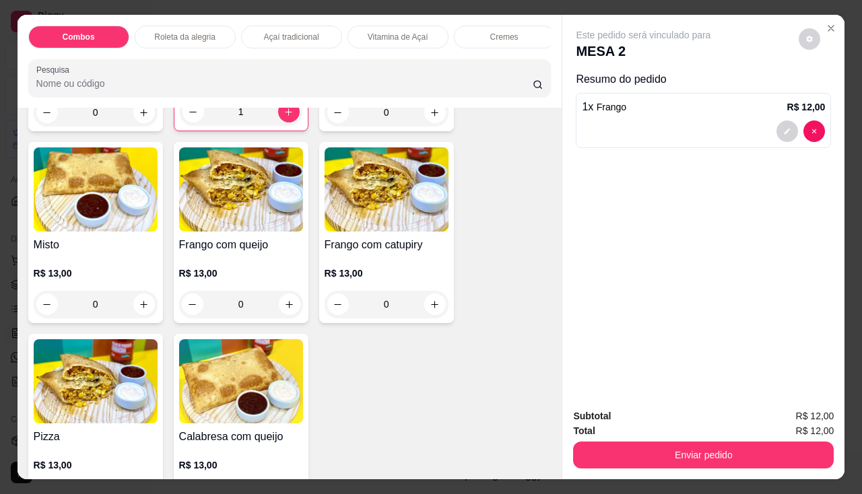
click at [289, 302] on div "0" at bounding box center [241, 304] width 124 height 27
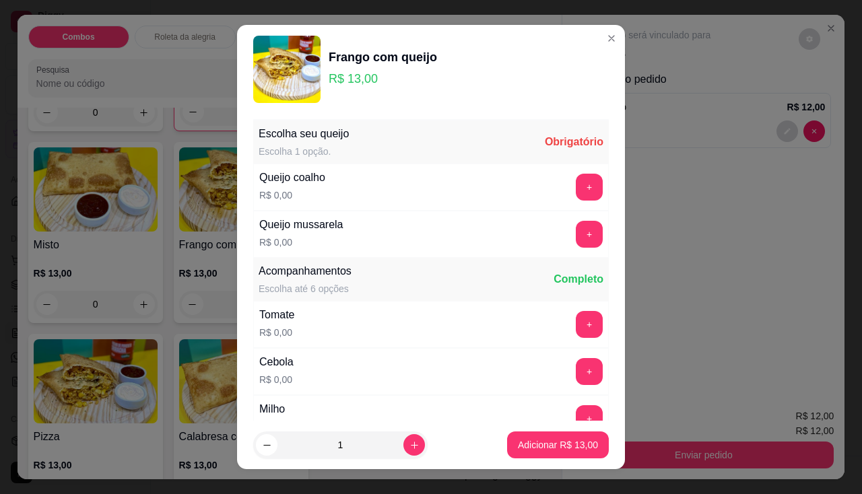
click at [578, 236] on div "+" at bounding box center [589, 234] width 38 height 27
click at [576, 237] on button "+" at bounding box center [589, 234] width 26 height 26
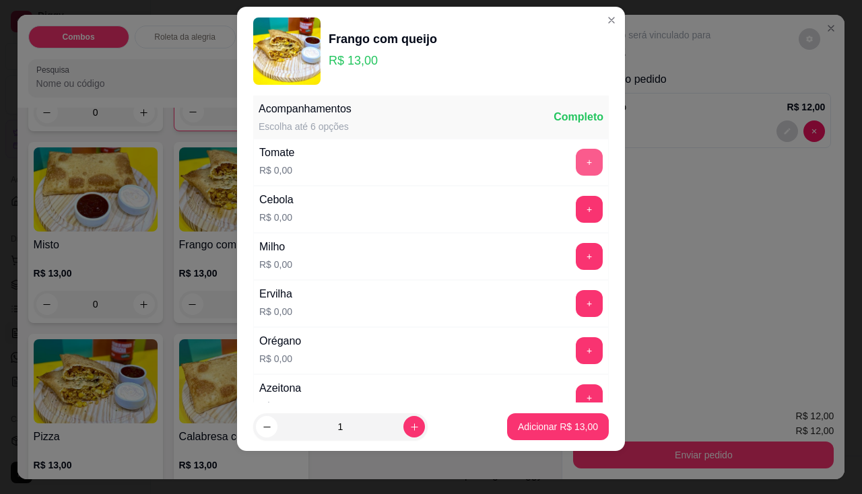
click at [576, 168] on button "+" at bounding box center [589, 162] width 27 height 27
click at [576, 207] on button "+" at bounding box center [589, 209] width 26 height 26
click at [576, 265] on button "+" at bounding box center [589, 256] width 27 height 27
click at [576, 306] on button "+" at bounding box center [589, 303] width 27 height 27
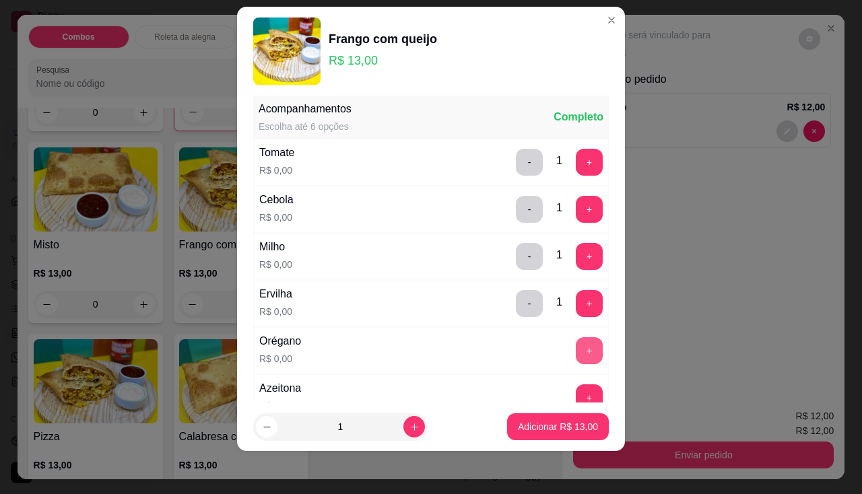
click at [576, 355] on button "+" at bounding box center [589, 350] width 27 height 27
click at [576, 390] on button "+" at bounding box center [589, 397] width 26 height 26
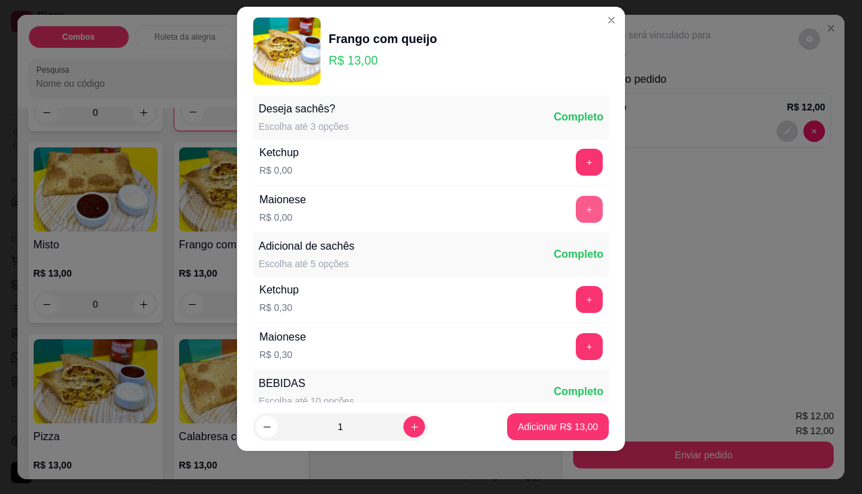
scroll to position [403, 0]
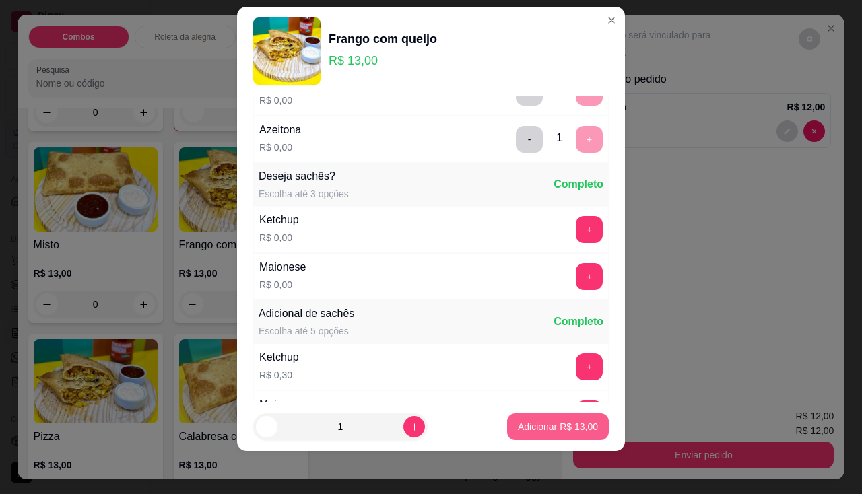
click at [529, 423] on p "Adicionar R$ 13,00" at bounding box center [558, 426] width 80 height 13
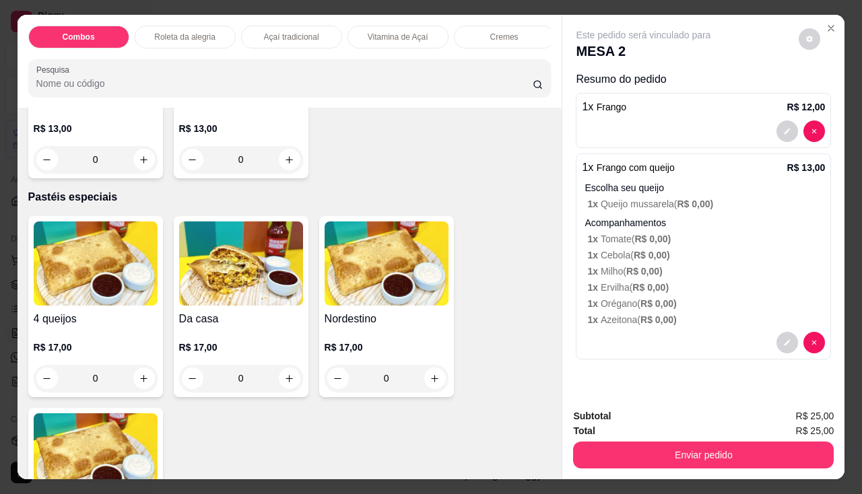
scroll to position [1818, 0]
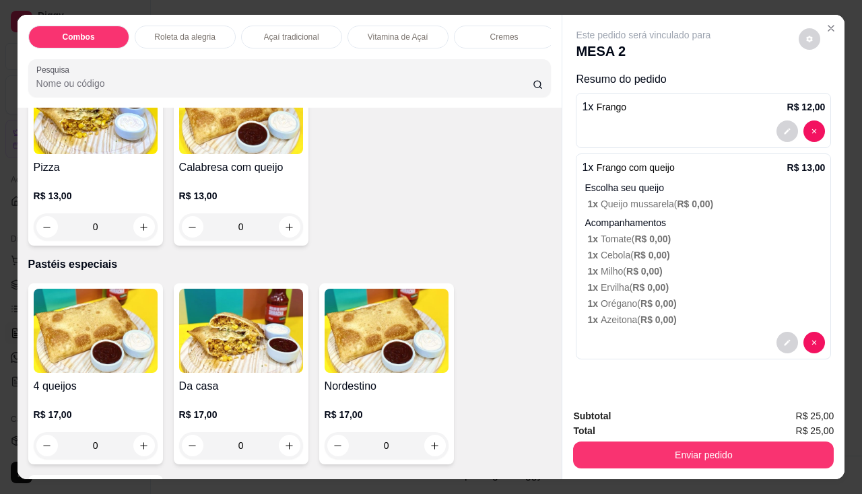
click at [285, 236] on div "0" at bounding box center [241, 226] width 124 height 27
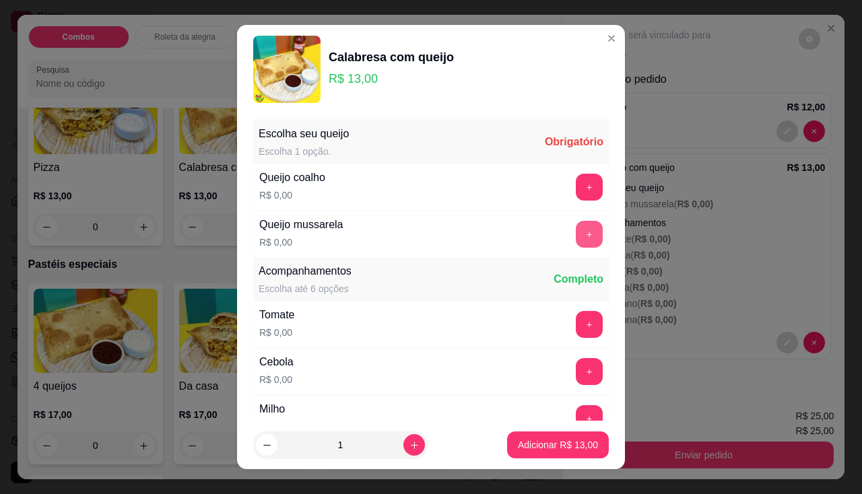
click at [576, 226] on button "+" at bounding box center [589, 234] width 27 height 27
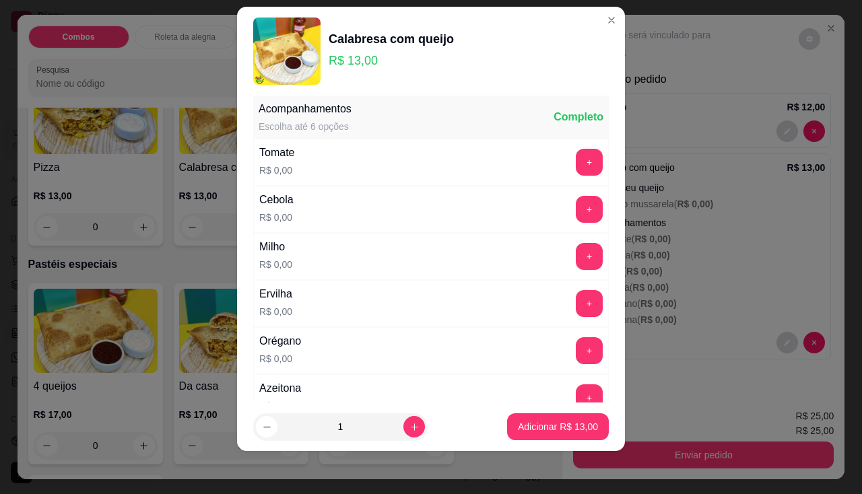
click at [576, 169] on button "+" at bounding box center [589, 162] width 27 height 27
click at [576, 207] on button "+" at bounding box center [589, 209] width 26 height 26
click at [576, 255] on button "+" at bounding box center [589, 256] width 27 height 27
click at [576, 297] on button "+" at bounding box center [589, 303] width 27 height 27
click at [576, 354] on button "+" at bounding box center [589, 350] width 26 height 26
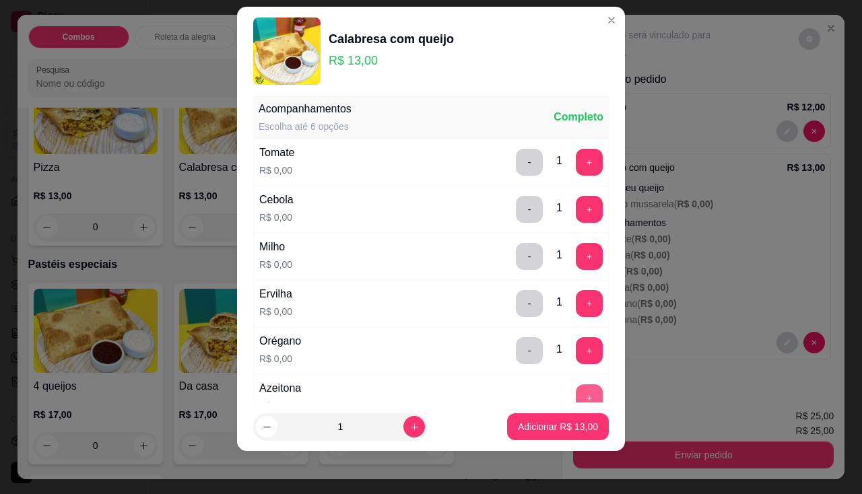
click at [576, 386] on button "+" at bounding box center [589, 397] width 27 height 27
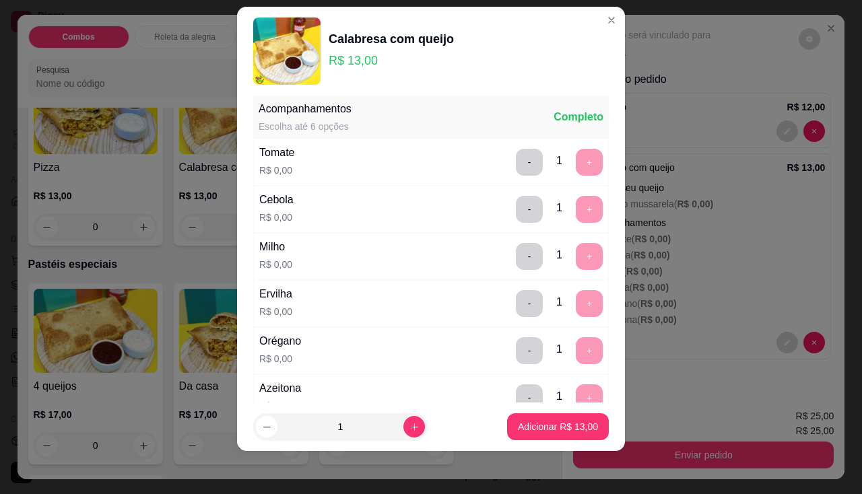
scroll to position [470, 0]
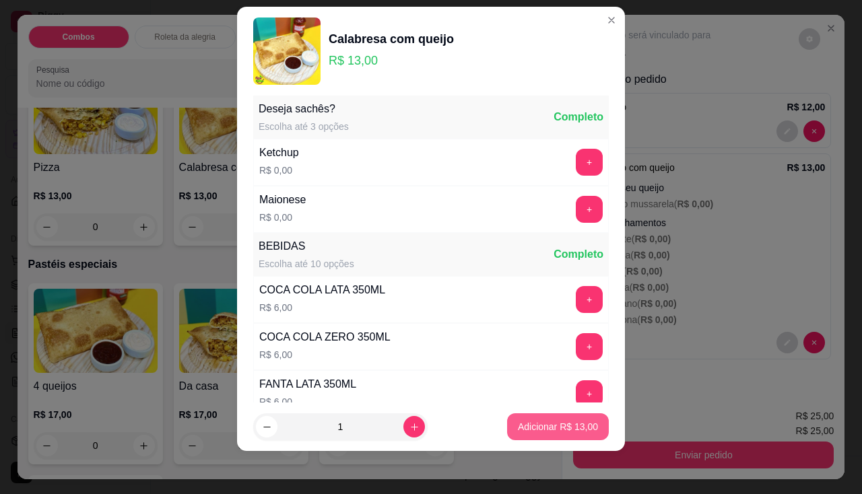
click at [555, 416] on button "Adicionar R$ 13,00" at bounding box center [558, 426] width 102 height 27
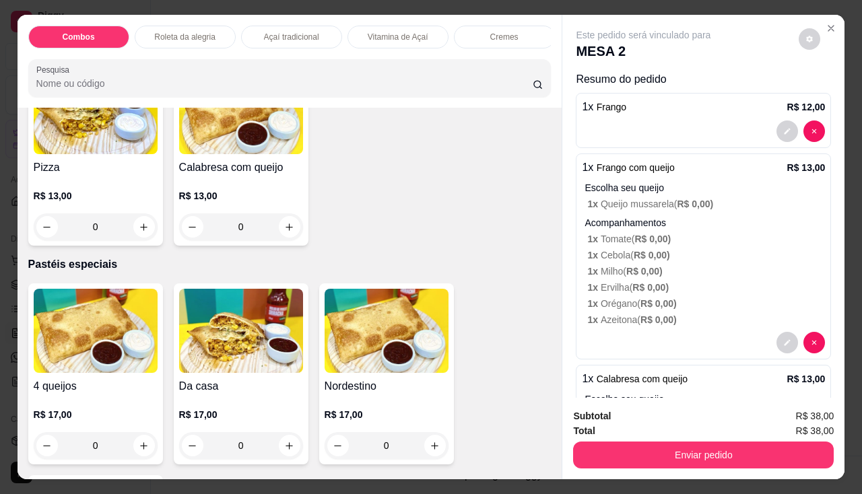
click at [629, 432] on div "Total R$ 38,00" at bounding box center [703, 430] width 261 height 15
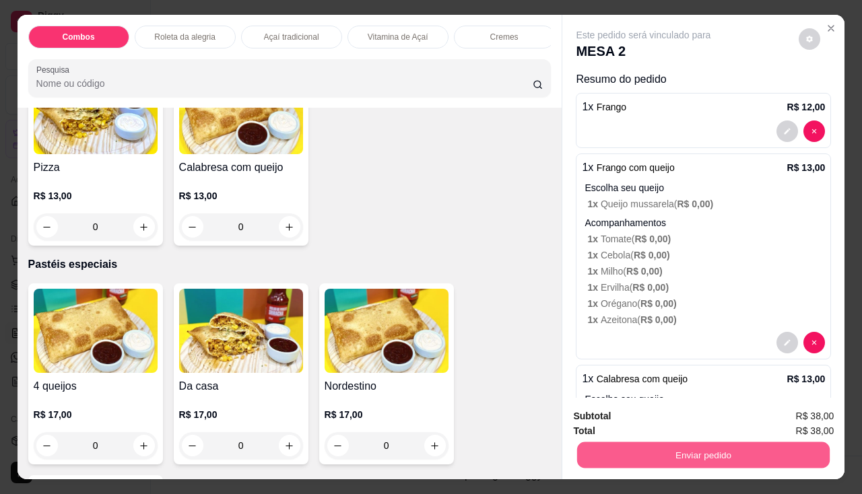
click at [625, 444] on button "Enviar pedido" at bounding box center [703, 455] width 252 height 26
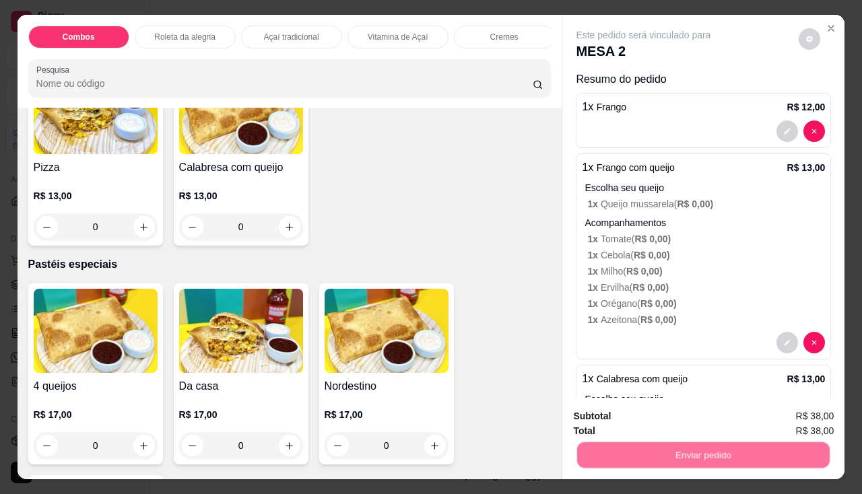
click at [626, 417] on button "Não registrar e enviar pedido" at bounding box center [659, 417] width 136 height 25
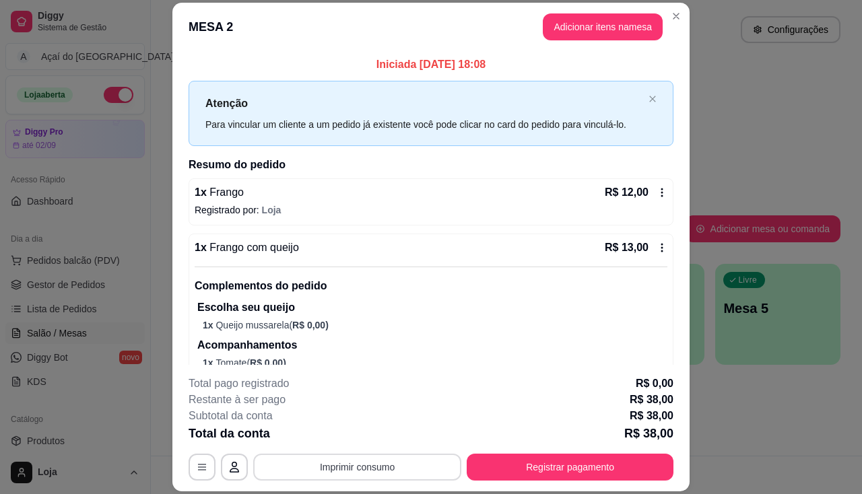
click at [388, 467] on button "Imprimir consumo" at bounding box center [357, 467] width 208 height 27
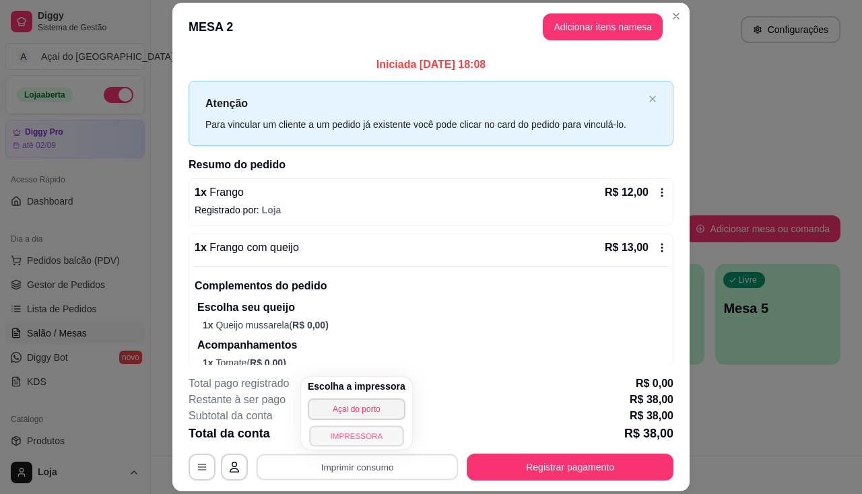
click at [383, 437] on button "IMPRESSORA" at bounding box center [356, 435] width 94 height 21
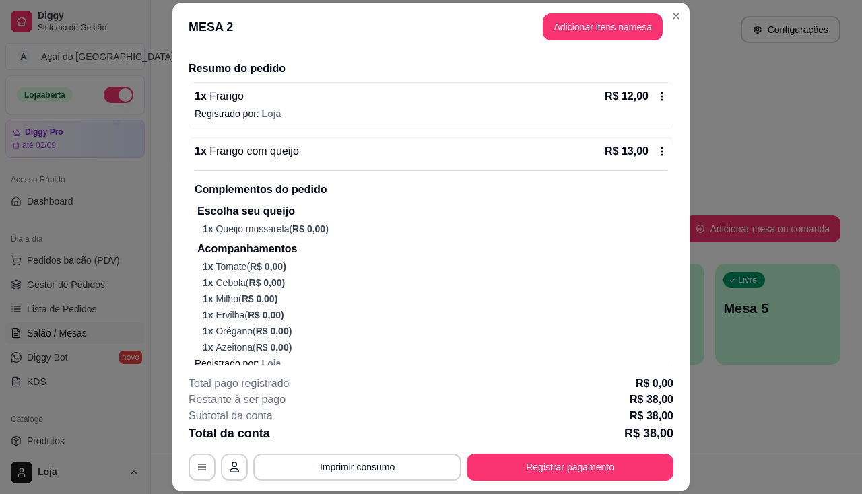
scroll to position [0, 0]
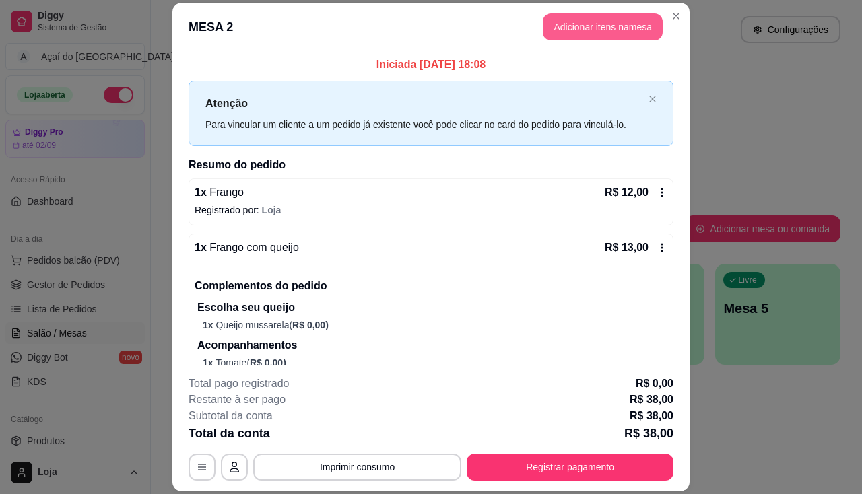
click at [570, 34] on button "Adicionar itens na mesa" at bounding box center [603, 26] width 120 height 27
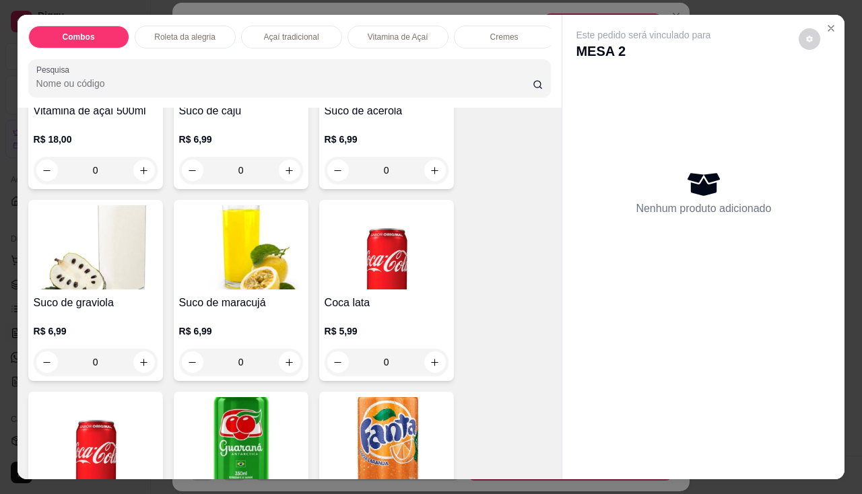
scroll to position [3299, 0]
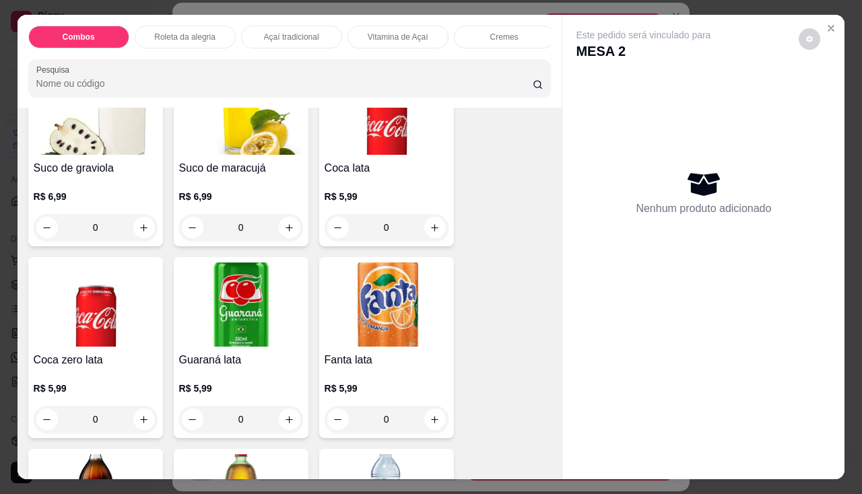
click at [225, 335] on img at bounding box center [241, 305] width 124 height 84
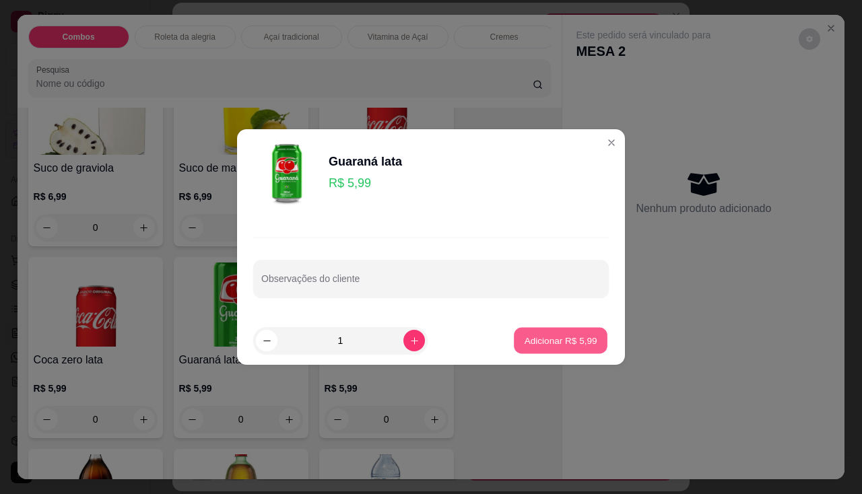
click at [545, 350] on button "Adicionar R$ 5,99" at bounding box center [561, 341] width 94 height 26
type input "1"
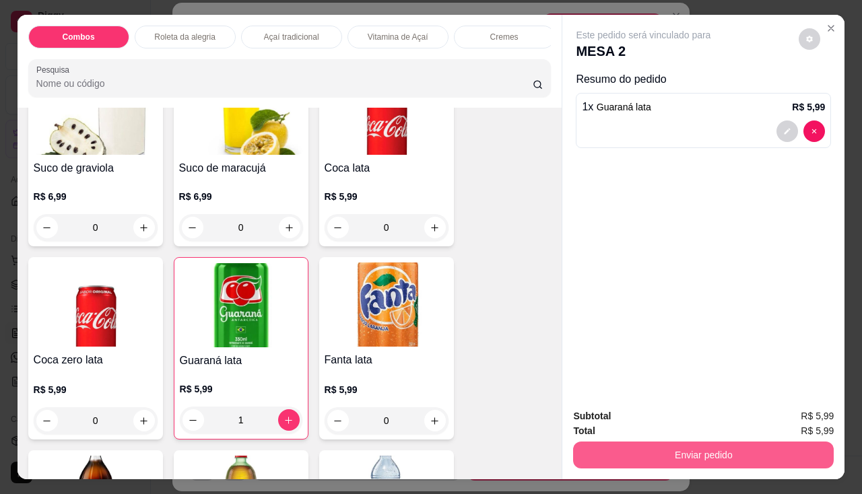
click at [628, 453] on button "Enviar pedido" at bounding box center [703, 455] width 261 height 27
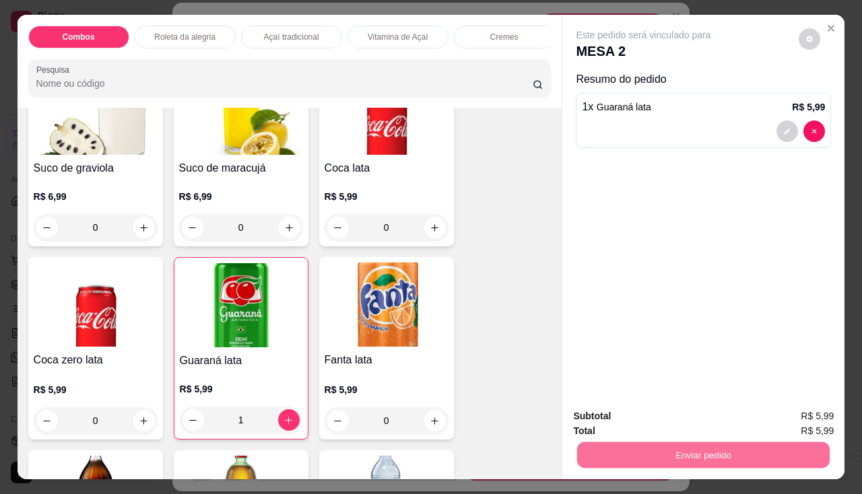
click at [639, 419] on button "Não registrar e enviar pedido" at bounding box center [659, 418] width 140 height 26
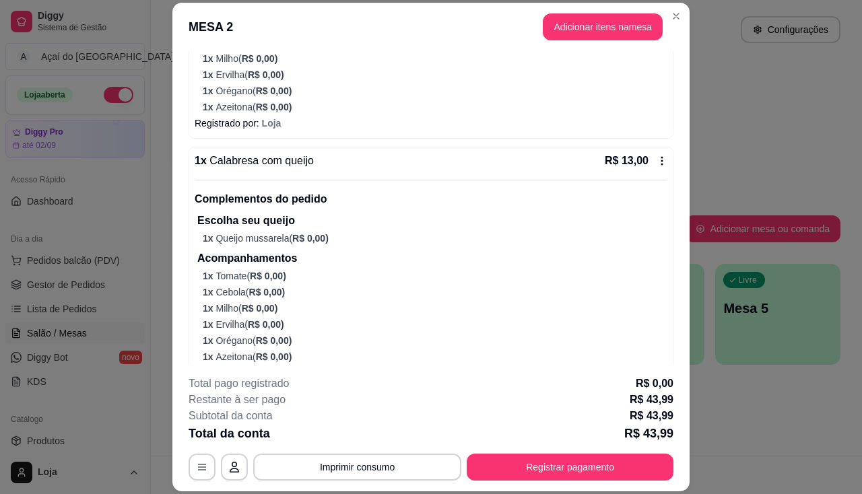
scroll to position [420, 0]
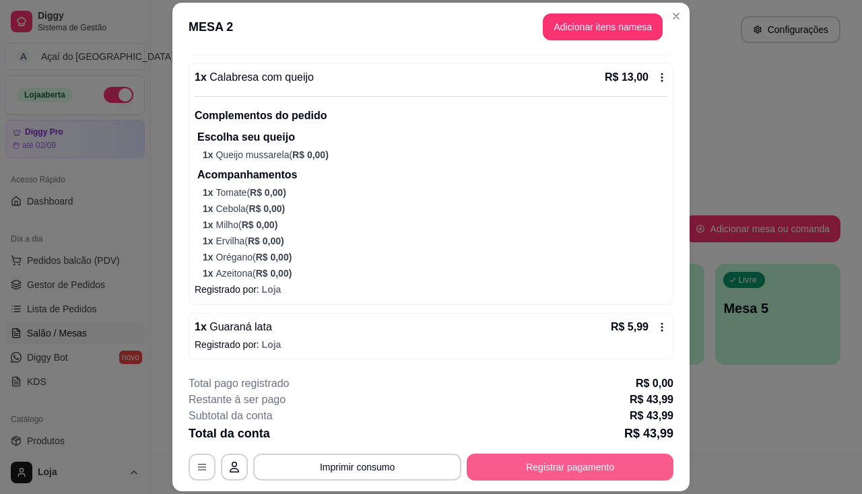
click at [597, 478] on button "Registrar pagamento" at bounding box center [570, 467] width 207 height 27
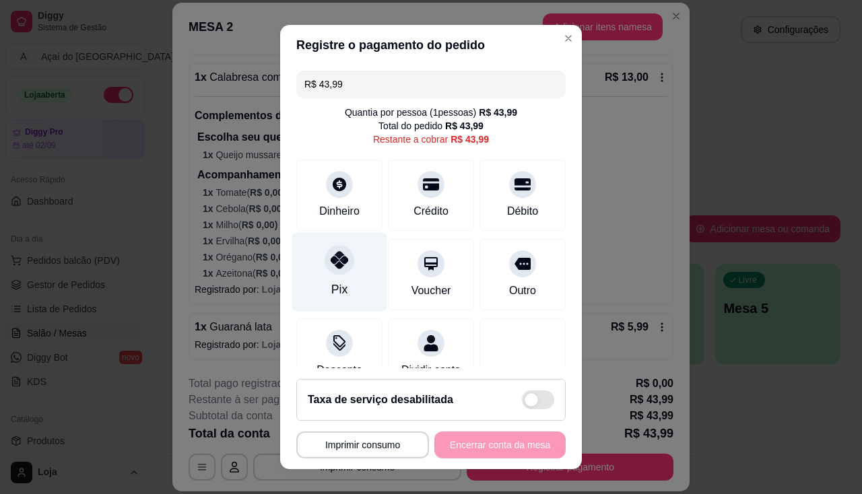
click at [341, 274] on div "Pix" at bounding box center [339, 271] width 95 height 79
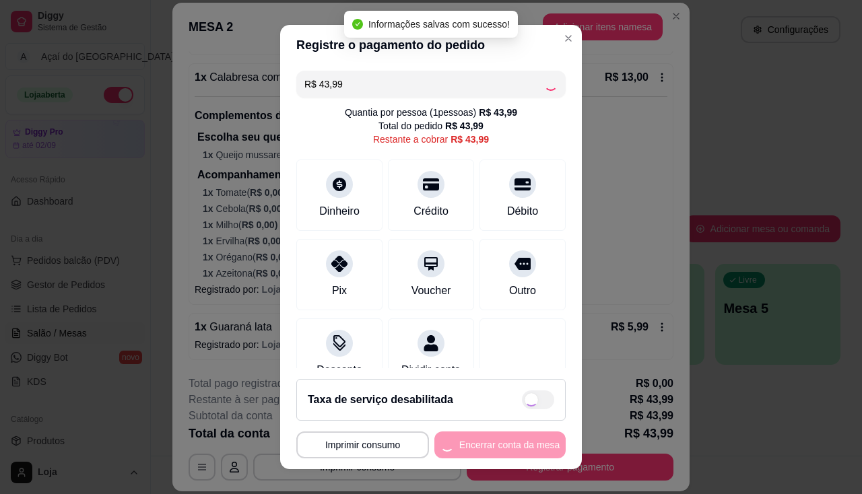
type input "R$ 0,00"
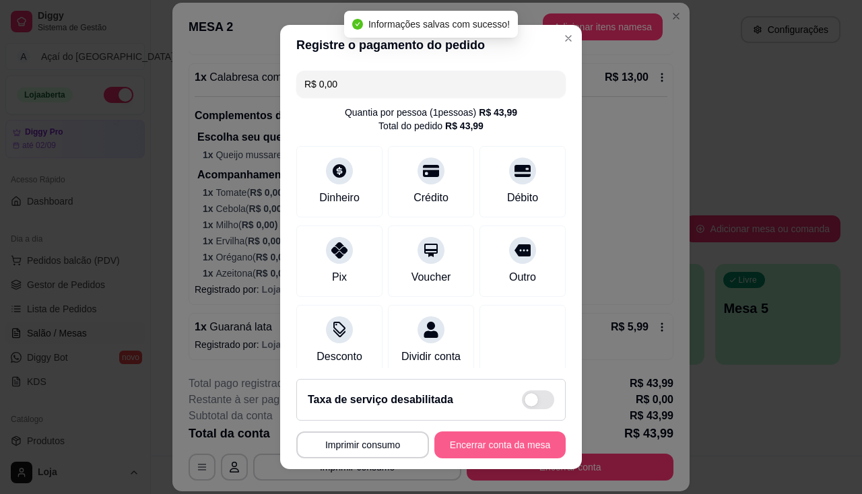
click at [464, 442] on button "Encerrar conta da mesa" at bounding box center [499, 445] width 131 height 27
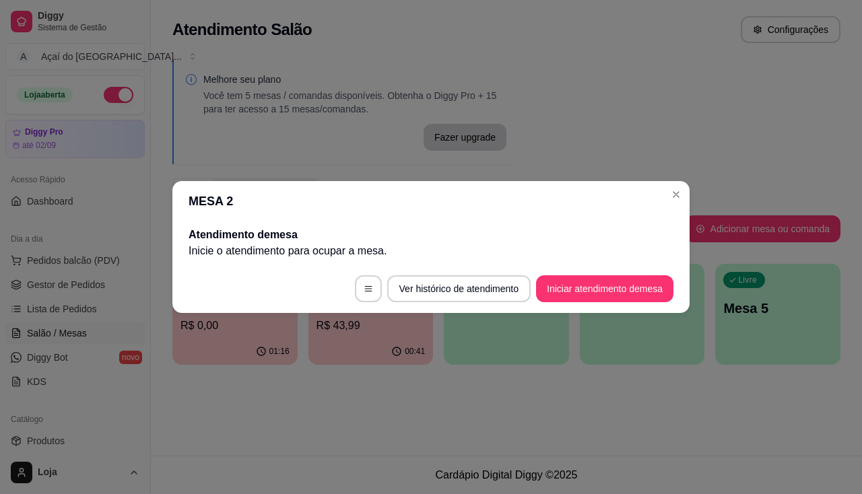
scroll to position [0, 0]
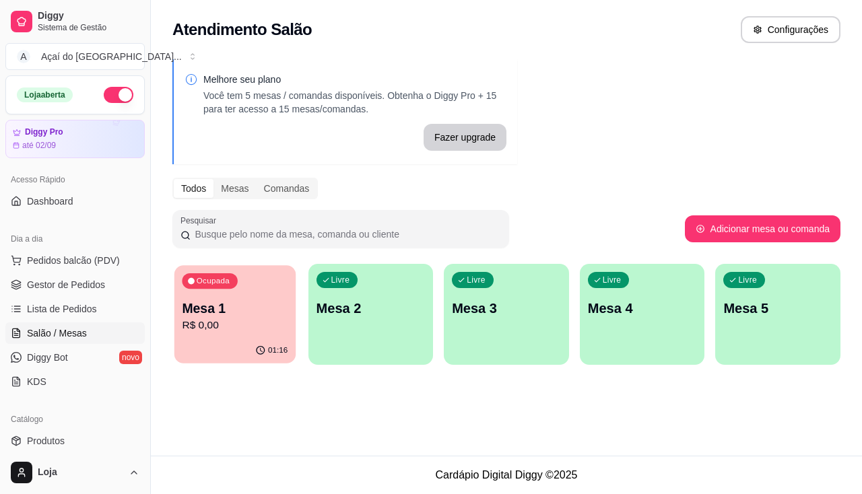
click at [256, 342] on div "01:16" at bounding box center [234, 351] width 121 height 26
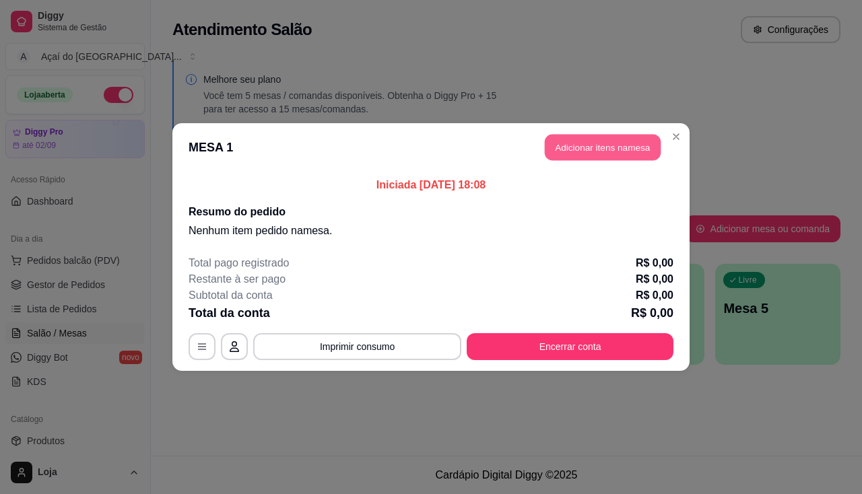
click at [573, 139] on button "Adicionar itens na mesa" at bounding box center [603, 148] width 116 height 26
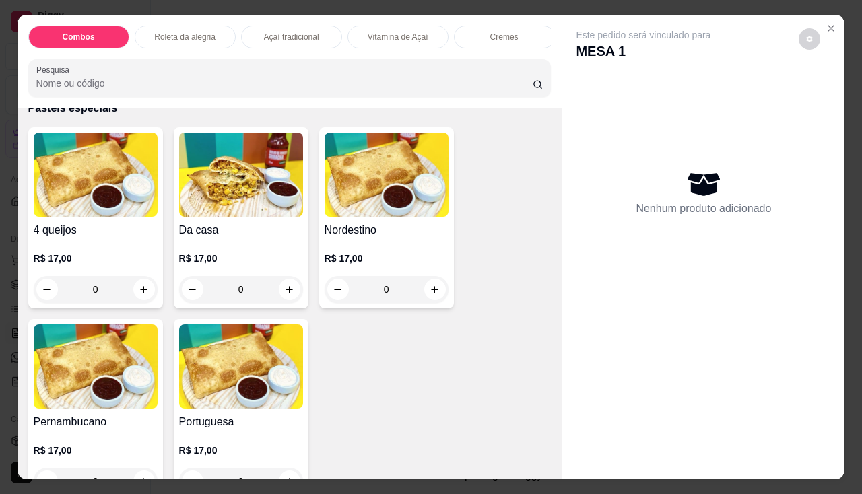
scroll to position [2693, 0]
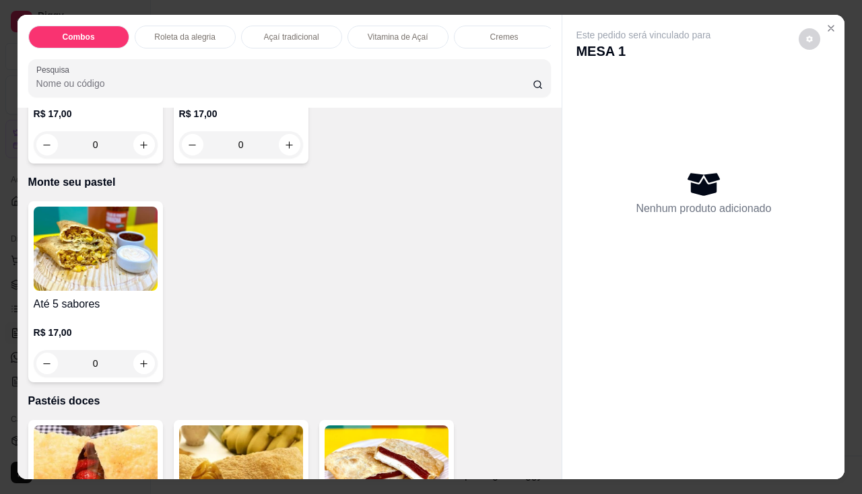
click at [83, 318] on div "R$ 17,00 0" at bounding box center [96, 344] width 124 height 65
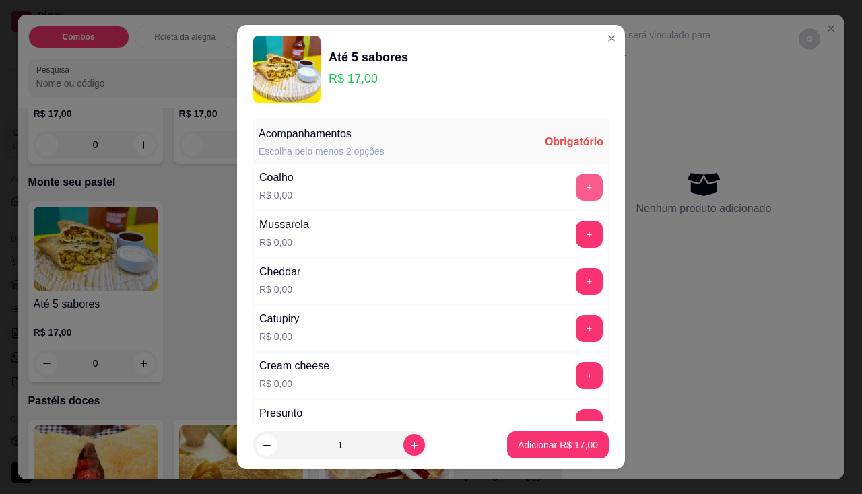
click at [576, 184] on button "+" at bounding box center [589, 187] width 27 height 27
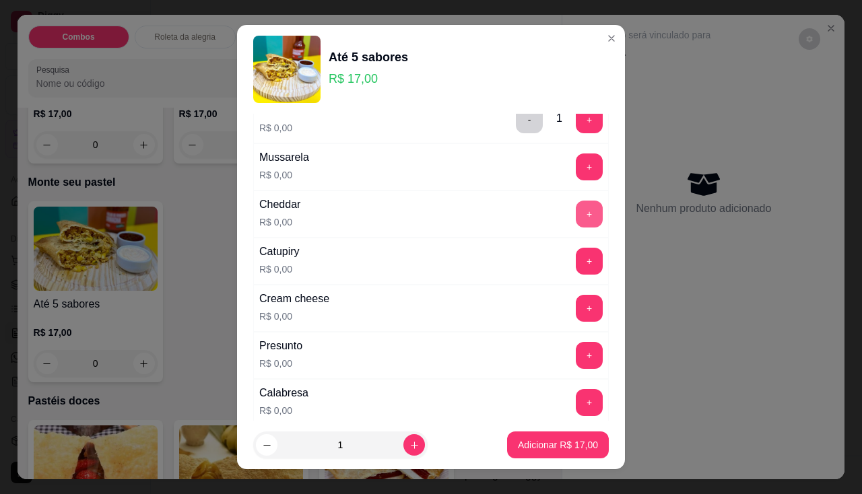
click at [576, 203] on button "+" at bounding box center [589, 214] width 27 height 27
click at [576, 248] on button "+" at bounding box center [589, 261] width 26 height 26
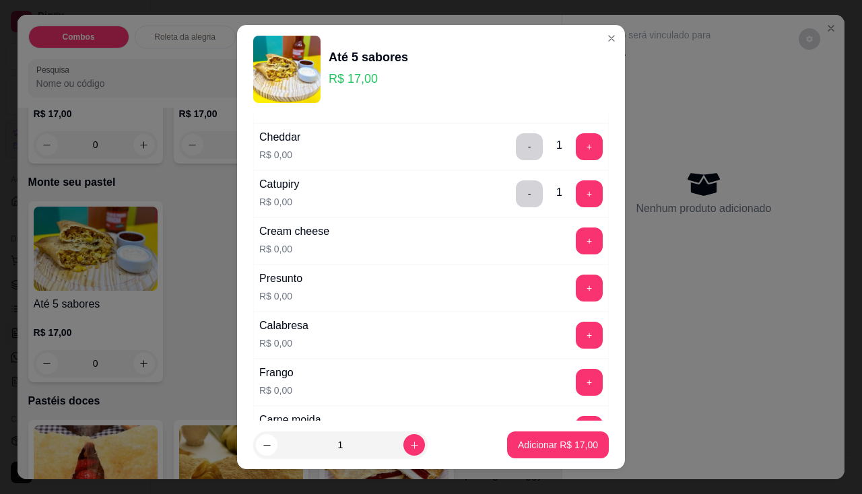
scroll to position [202, 0]
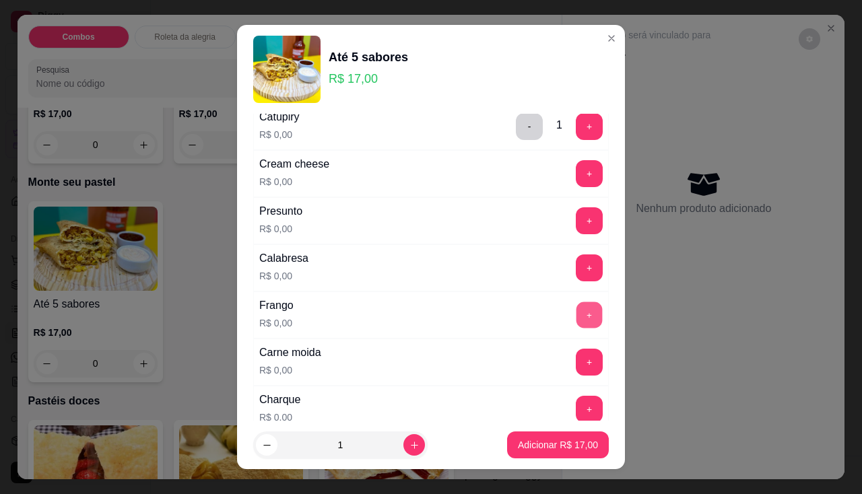
click at [576, 311] on button "+" at bounding box center [589, 315] width 26 height 26
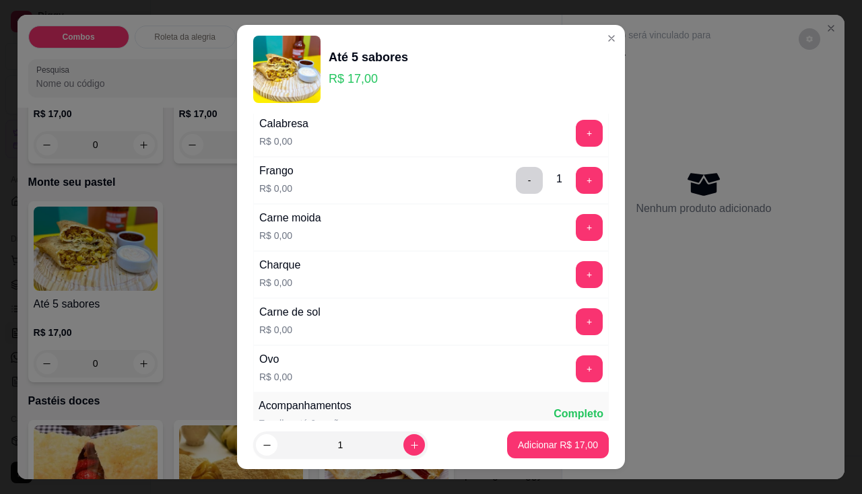
scroll to position [404, 0]
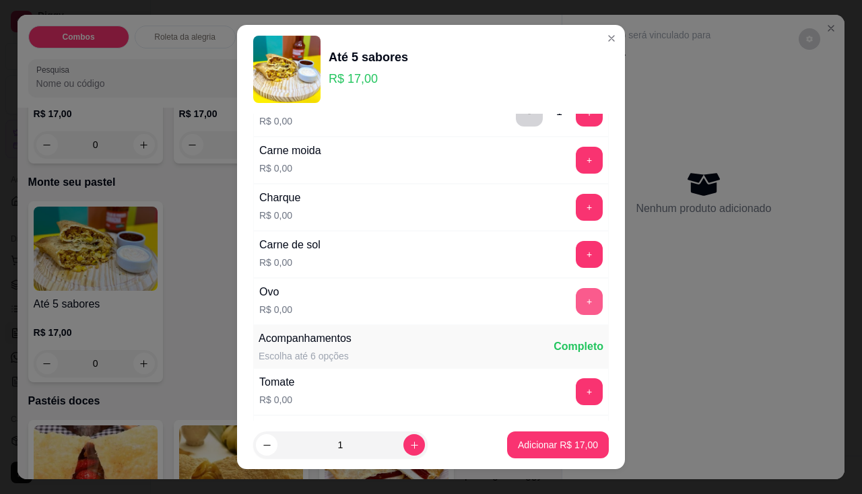
click at [576, 312] on button "+" at bounding box center [589, 301] width 27 height 27
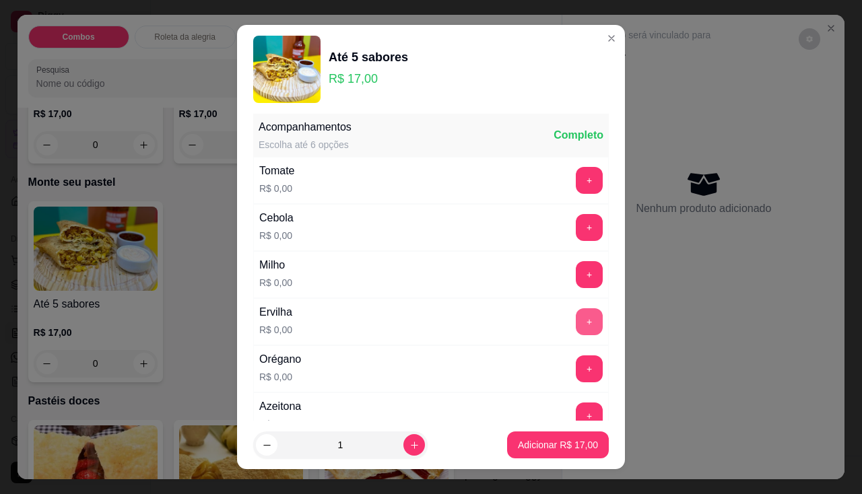
scroll to position [18, 0]
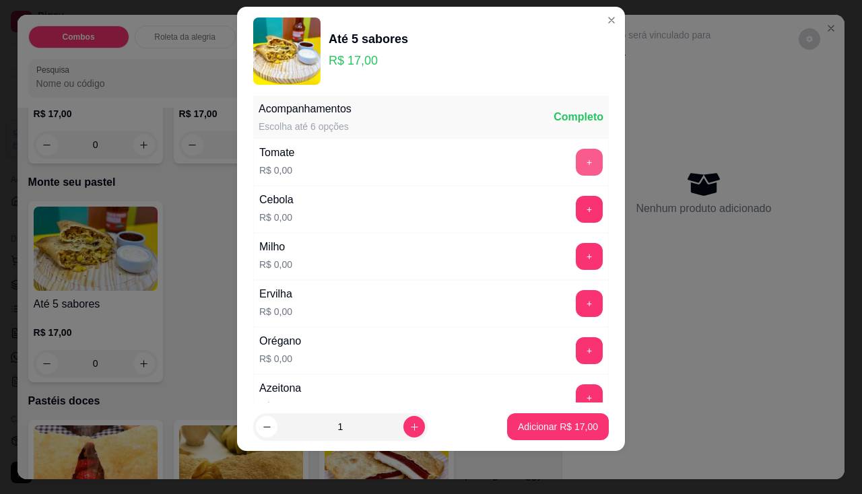
click at [576, 151] on button "+" at bounding box center [589, 162] width 27 height 27
click at [576, 215] on button "+" at bounding box center [589, 209] width 27 height 27
click at [576, 261] on button "+" at bounding box center [589, 256] width 26 height 26
click at [576, 359] on button "+" at bounding box center [589, 350] width 26 height 26
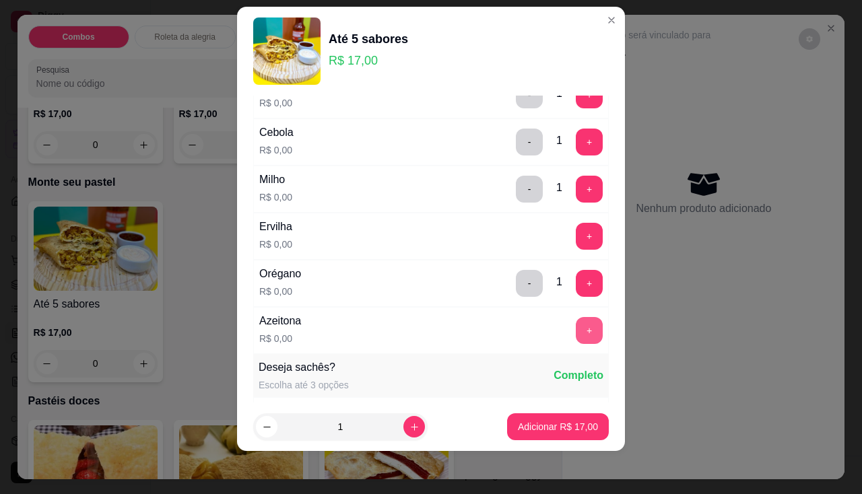
click at [576, 326] on button "+" at bounding box center [589, 330] width 27 height 27
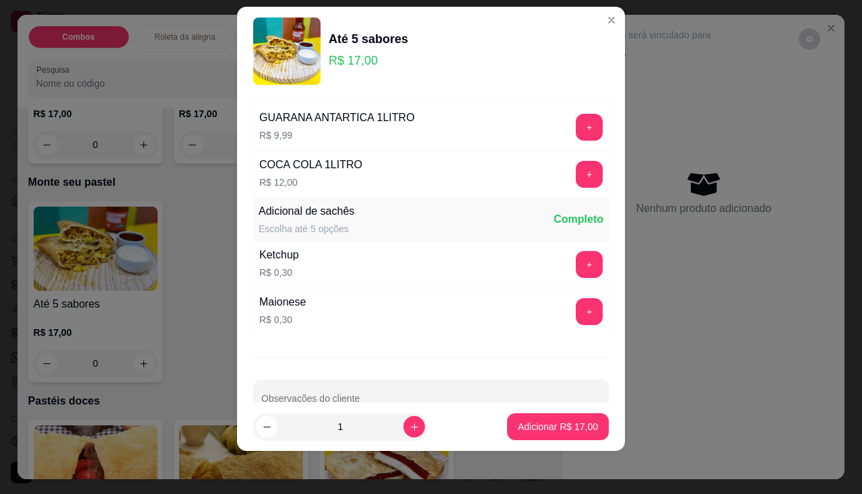
scroll to position [1523, 0]
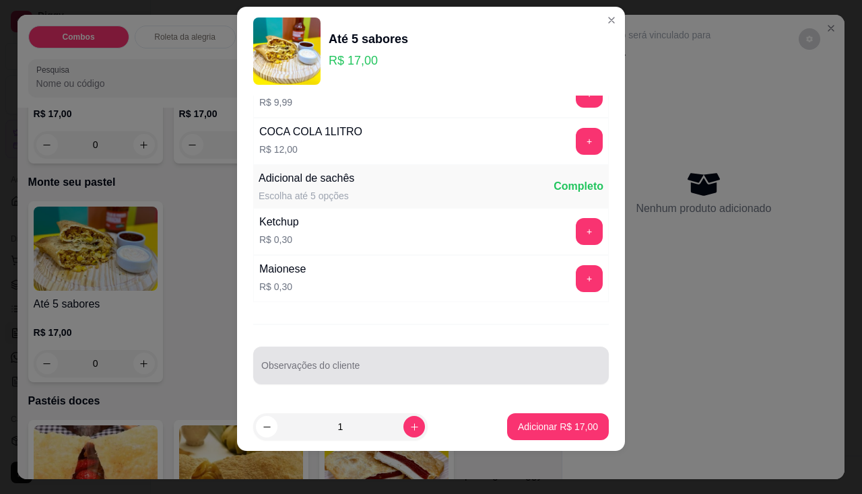
click at [310, 358] on div at bounding box center [430, 365] width 339 height 27
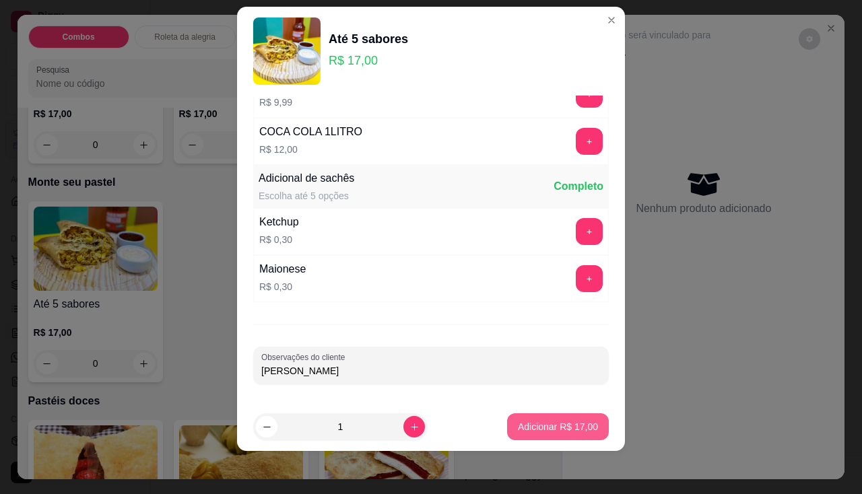
type input "[PERSON_NAME]"
click at [529, 439] on button "Adicionar R$ 17,00" at bounding box center [558, 426] width 102 height 27
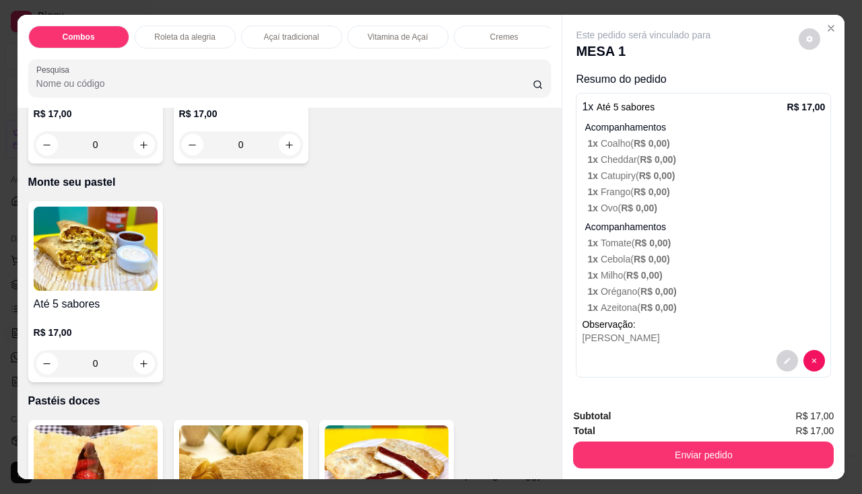
click at [60, 291] on img at bounding box center [96, 249] width 124 height 84
click at [784, 360] on button "decrease-product-quantity" at bounding box center [787, 361] width 21 height 21
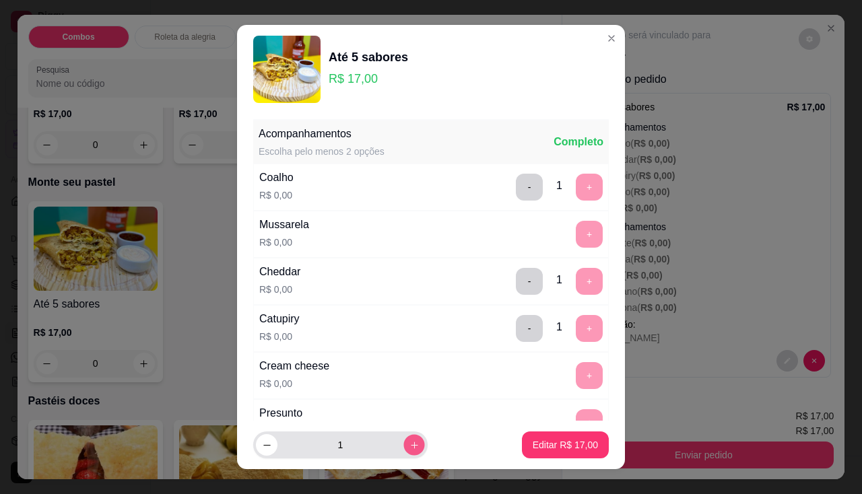
click at [407, 444] on button "increase-product-quantity" at bounding box center [413, 445] width 21 height 21
type input "2"
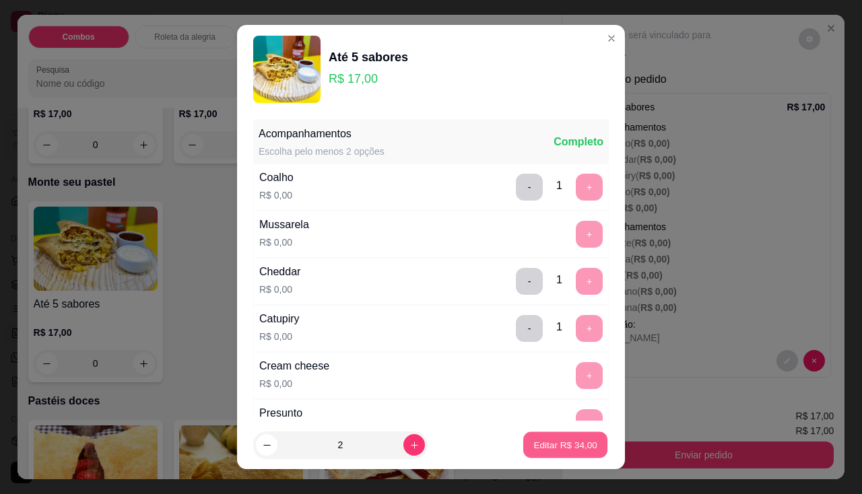
click at [539, 442] on p "Editar R$ 34,00" at bounding box center [564, 445] width 63 height 13
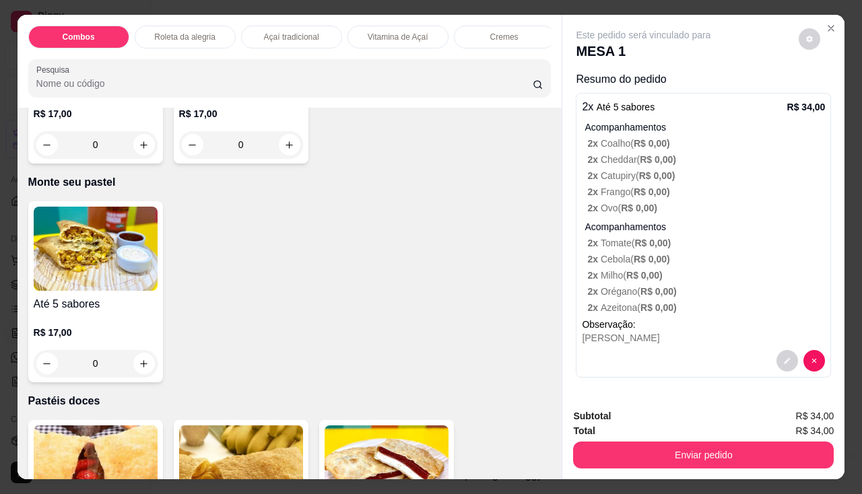
click at [121, 266] on img at bounding box center [96, 249] width 124 height 84
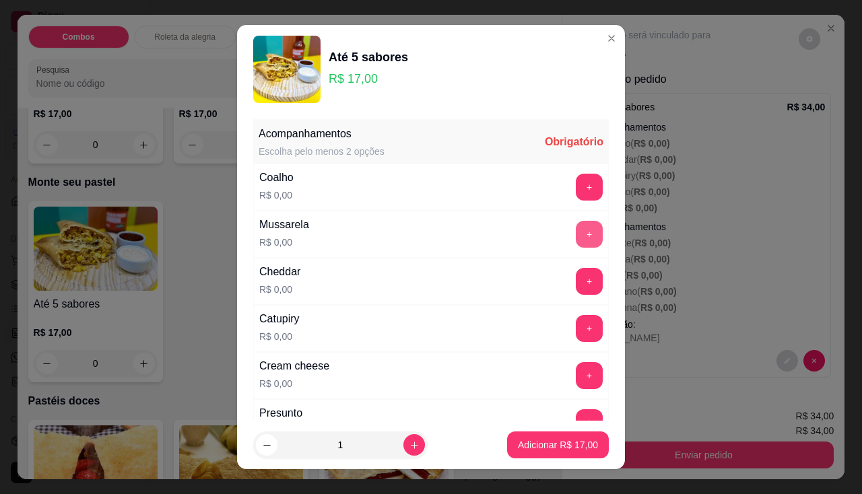
click at [576, 238] on button "+" at bounding box center [589, 234] width 27 height 27
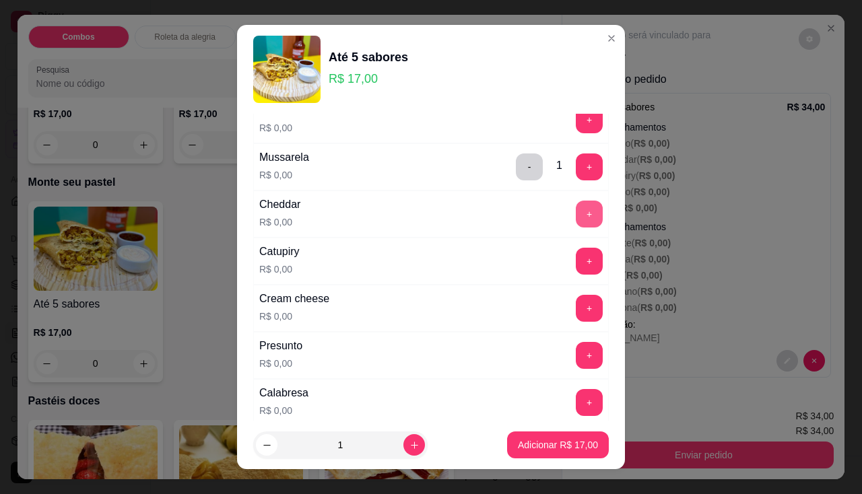
click at [576, 216] on button "+" at bounding box center [589, 214] width 27 height 27
click at [576, 256] on button "+" at bounding box center [589, 261] width 27 height 27
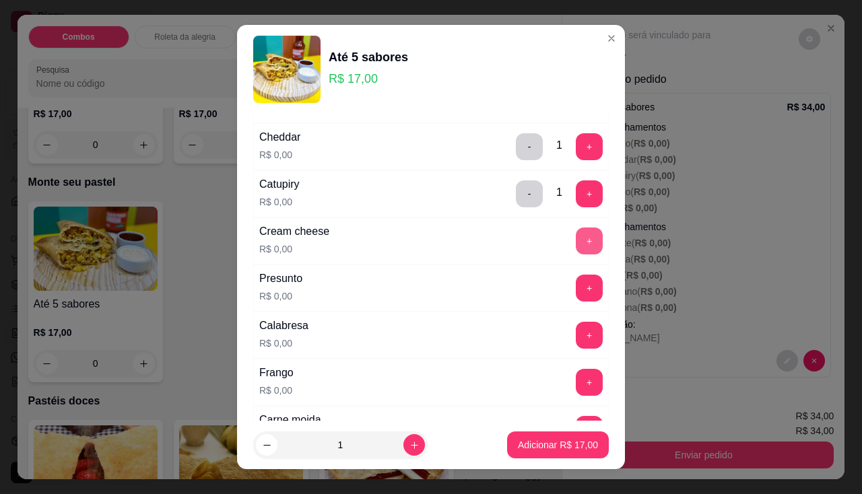
scroll to position [202, 0]
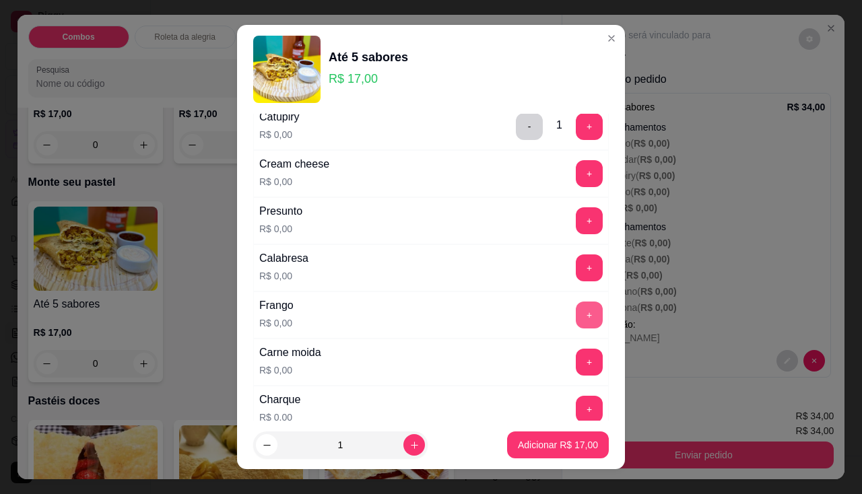
click at [576, 316] on button "+" at bounding box center [589, 315] width 27 height 27
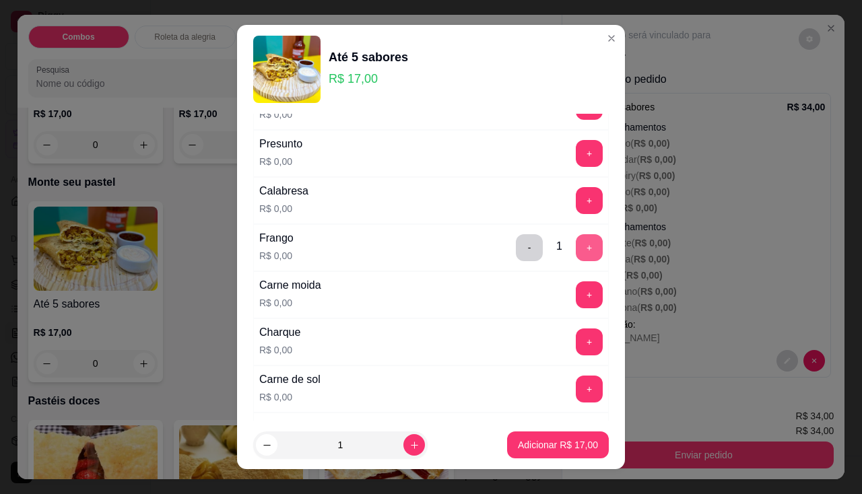
scroll to position [337, 0]
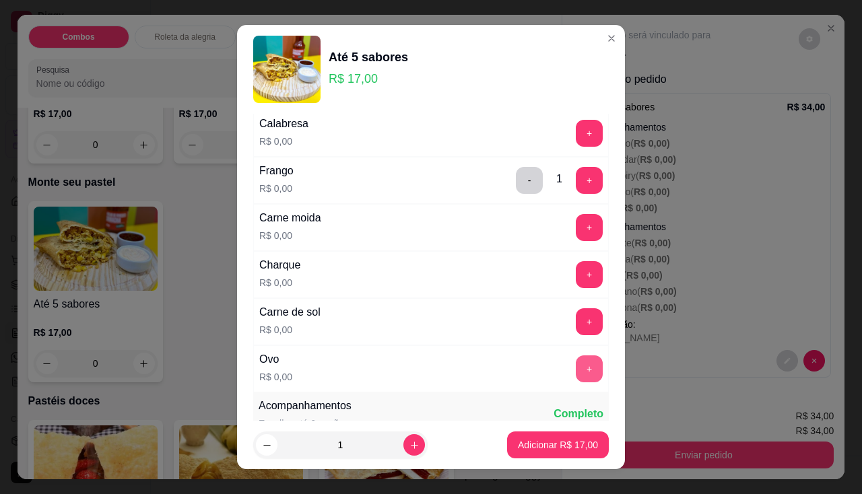
click at [576, 376] on button "+" at bounding box center [589, 368] width 27 height 27
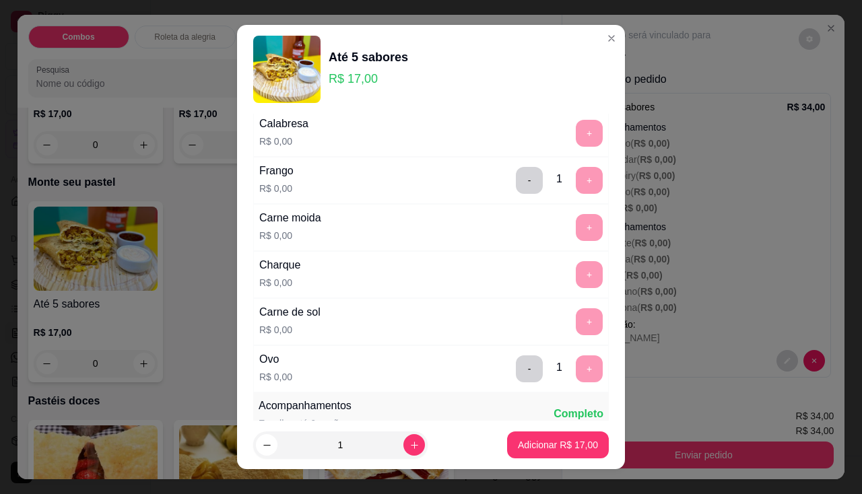
scroll to position [18, 0]
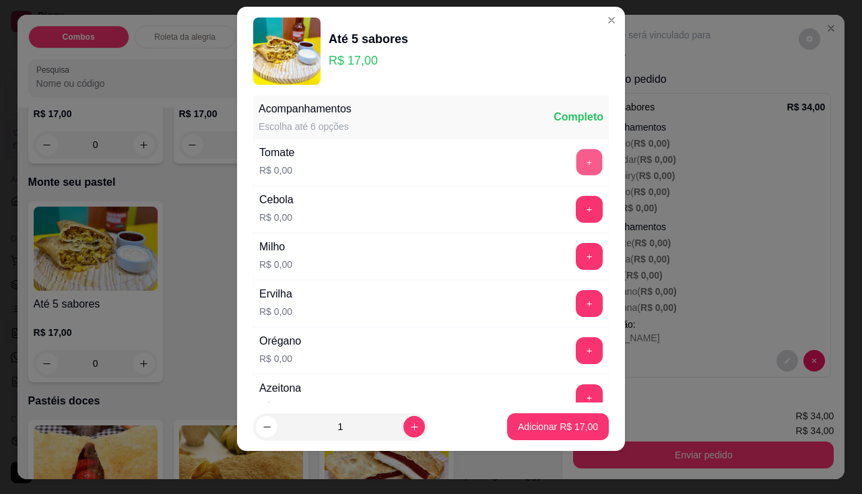
click at [576, 164] on button "+" at bounding box center [589, 162] width 26 height 26
click at [576, 204] on button "+" at bounding box center [589, 209] width 26 height 26
click at [576, 263] on button "+" at bounding box center [589, 256] width 27 height 27
click at [576, 347] on button "+" at bounding box center [589, 350] width 27 height 27
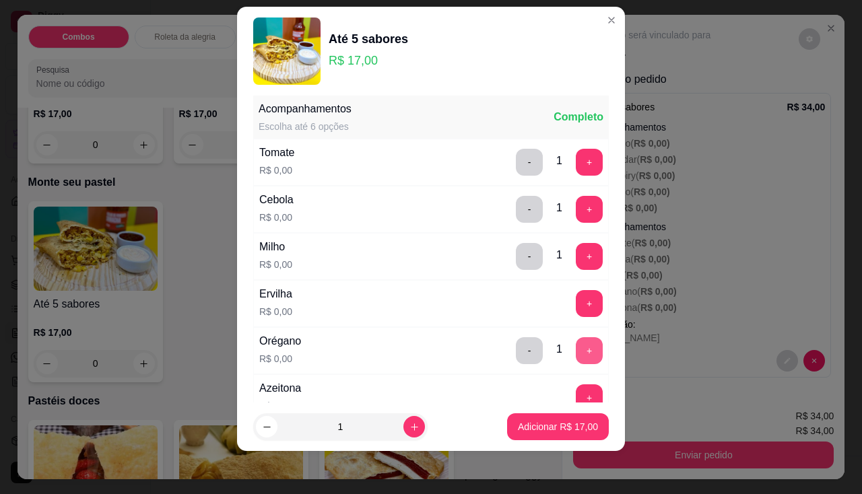
scroll to position [683, 0]
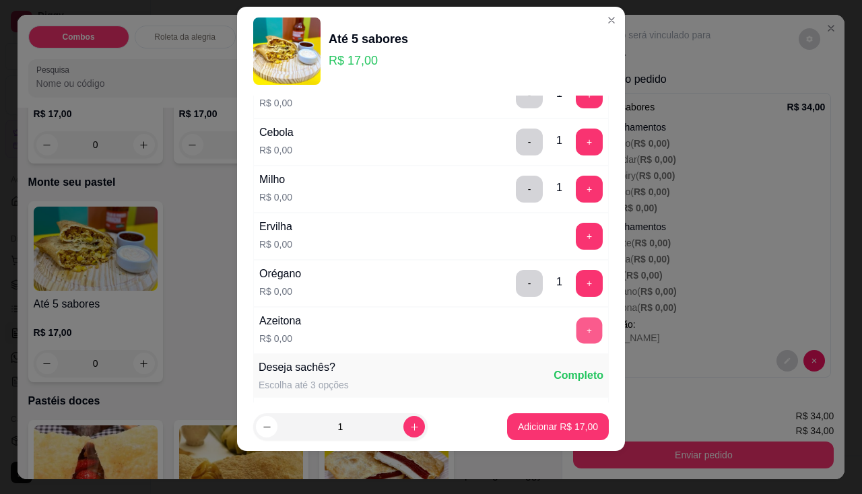
click at [576, 335] on button "+" at bounding box center [589, 330] width 26 height 26
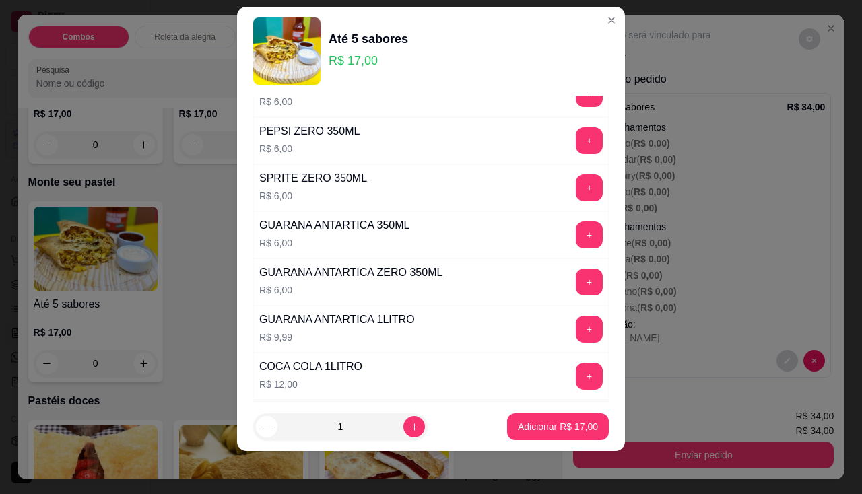
scroll to position [1523, 0]
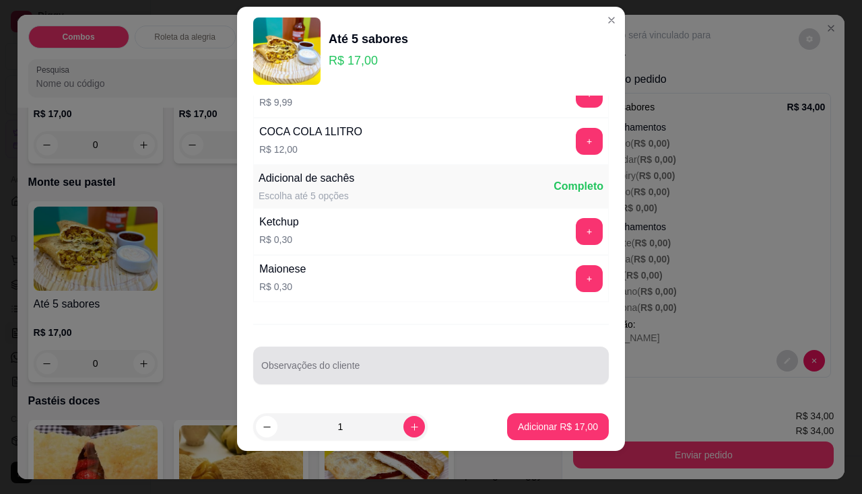
click at [303, 370] on input "Observações do cliente" at bounding box center [430, 370] width 339 height 13
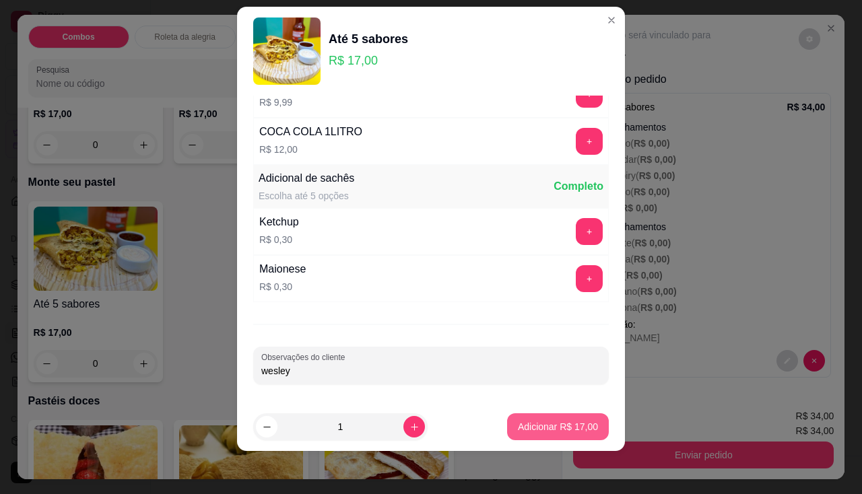
type input "wesley"
click at [524, 421] on p "Adicionar R$ 17,00" at bounding box center [558, 426] width 80 height 13
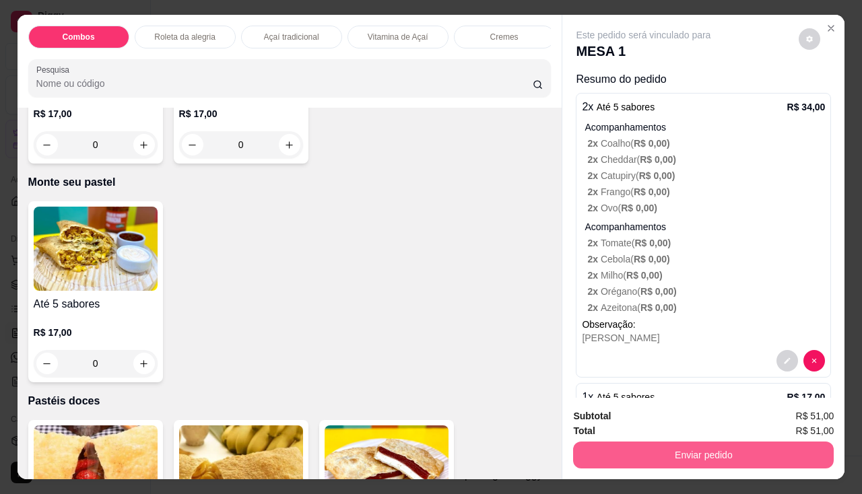
click at [691, 450] on button "Enviar pedido" at bounding box center [703, 455] width 261 height 27
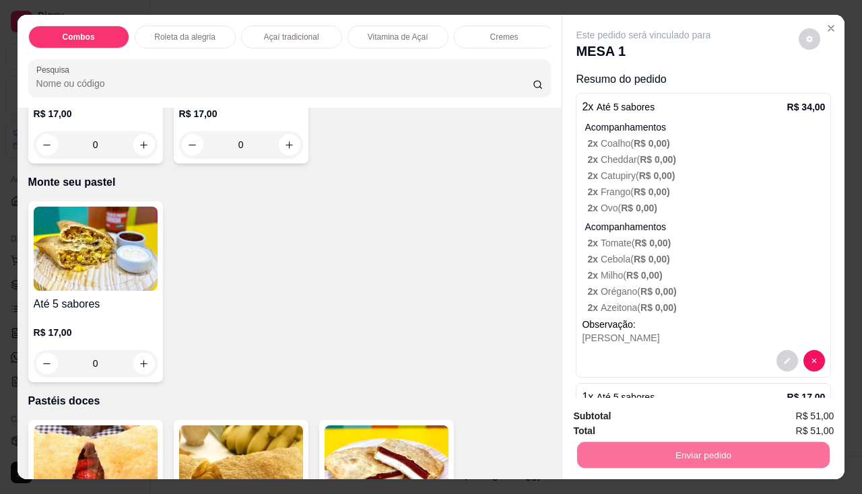
click at [626, 410] on button "Não registrar e enviar pedido" at bounding box center [659, 418] width 140 height 26
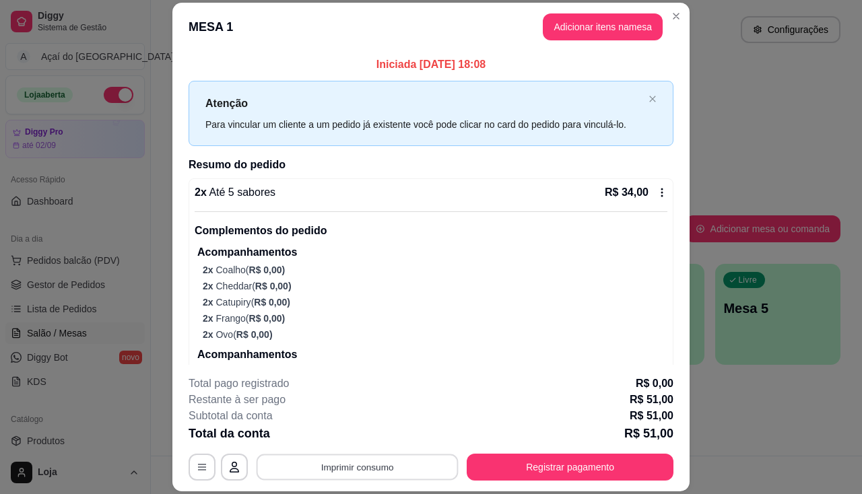
click at [367, 464] on button "Imprimir consumo" at bounding box center [357, 467] width 202 height 26
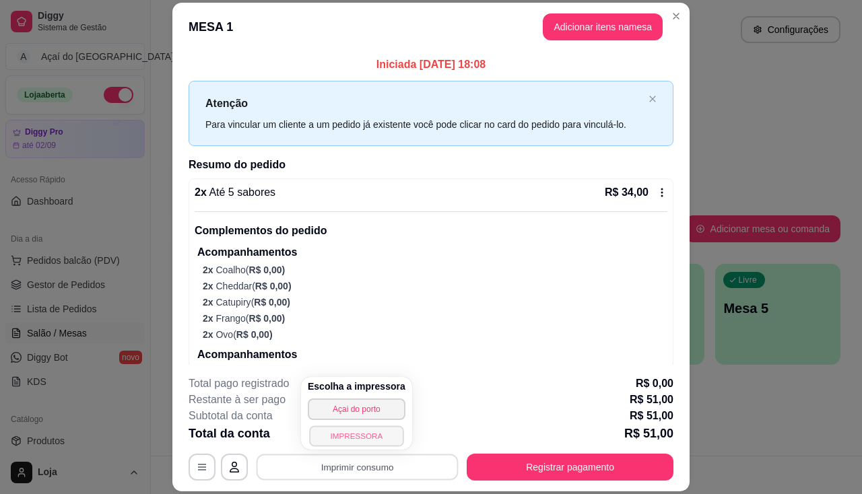
click at [355, 438] on button "IMPRESSORA" at bounding box center [356, 435] width 94 height 21
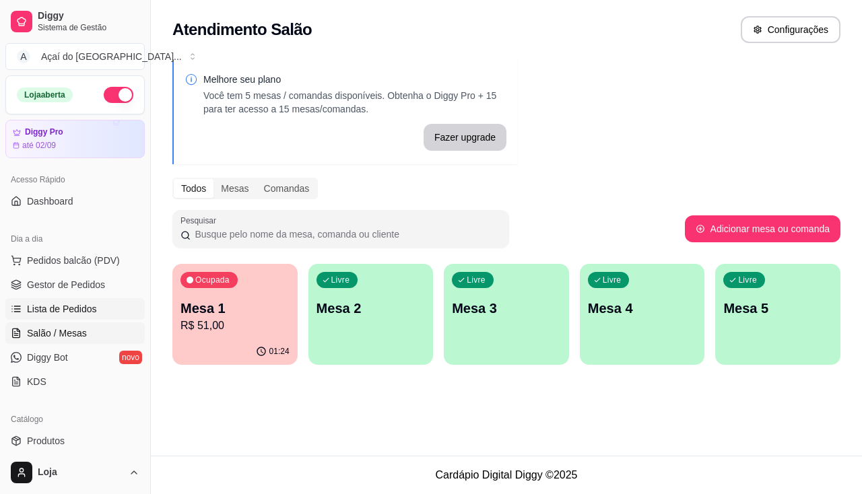
click at [81, 316] on link "Lista de Pedidos" at bounding box center [74, 309] width 139 height 22
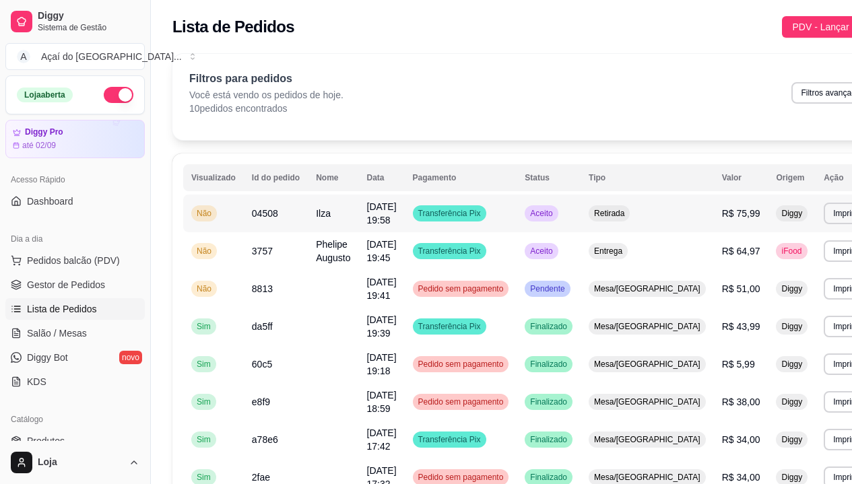
click at [298, 211] on td "04508" at bounding box center [276, 214] width 64 height 38
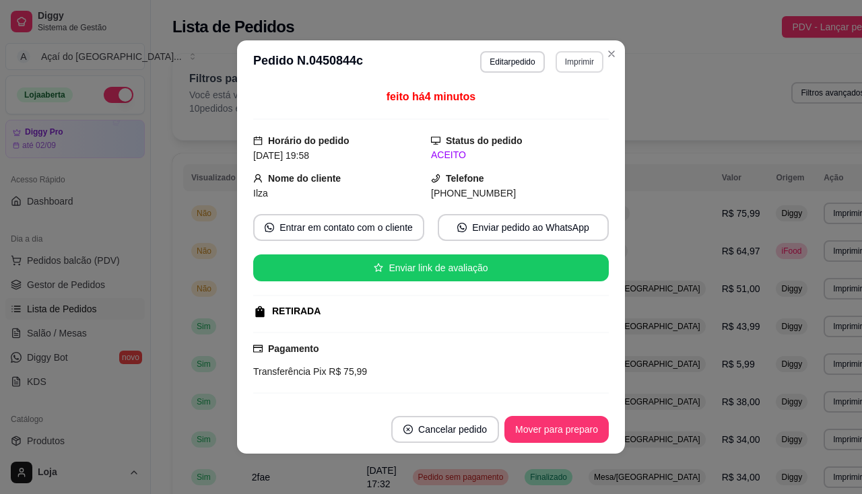
click at [580, 72] on button "Imprimir" at bounding box center [579, 62] width 48 height 22
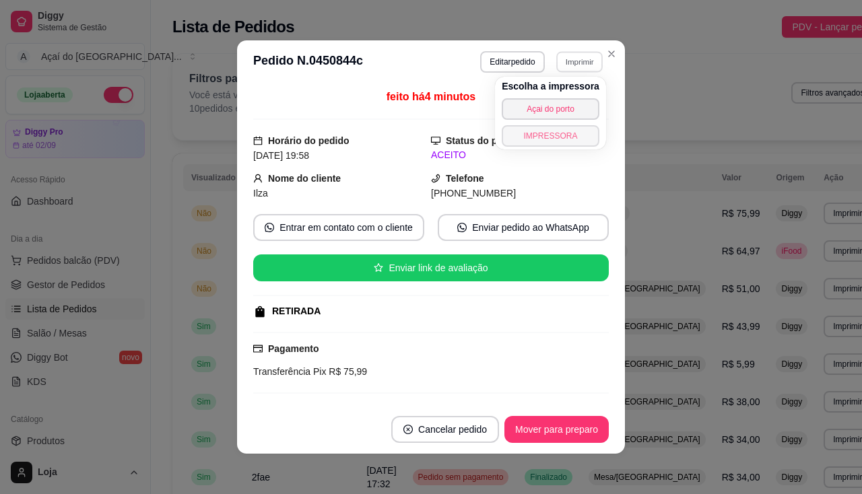
click at [559, 141] on button "IMPRESSORA" at bounding box center [551, 136] width 98 height 22
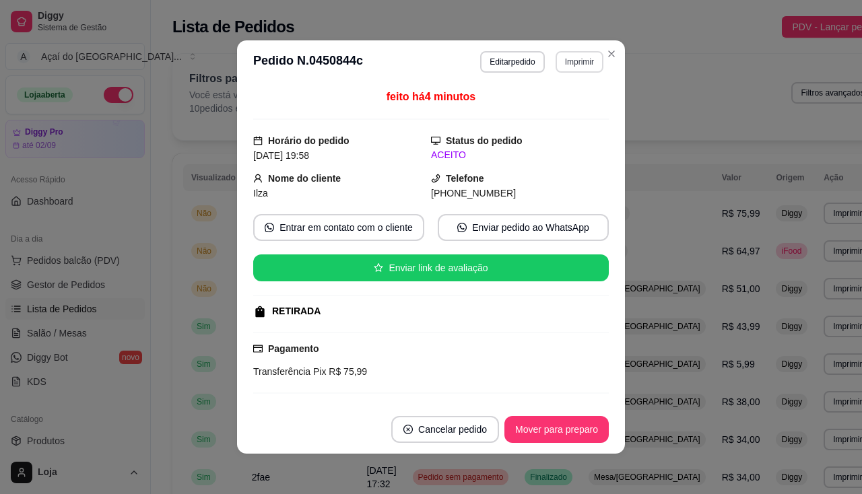
click at [586, 66] on button "Imprimir" at bounding box center [579, 62] width 48 height 22
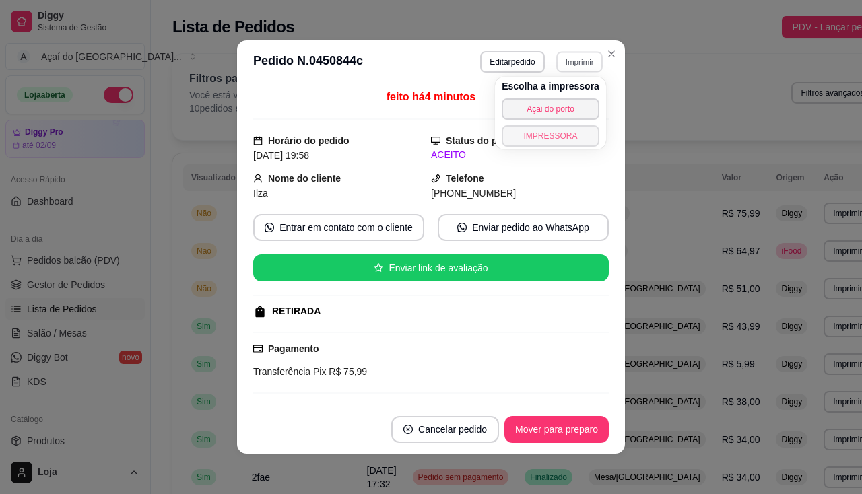
click at [556, 137] on button "IMPRESSORA" at bounding box center [551, 136] width 98 height 22
